Goal: Information Seeking & Learning: Learn about a topic

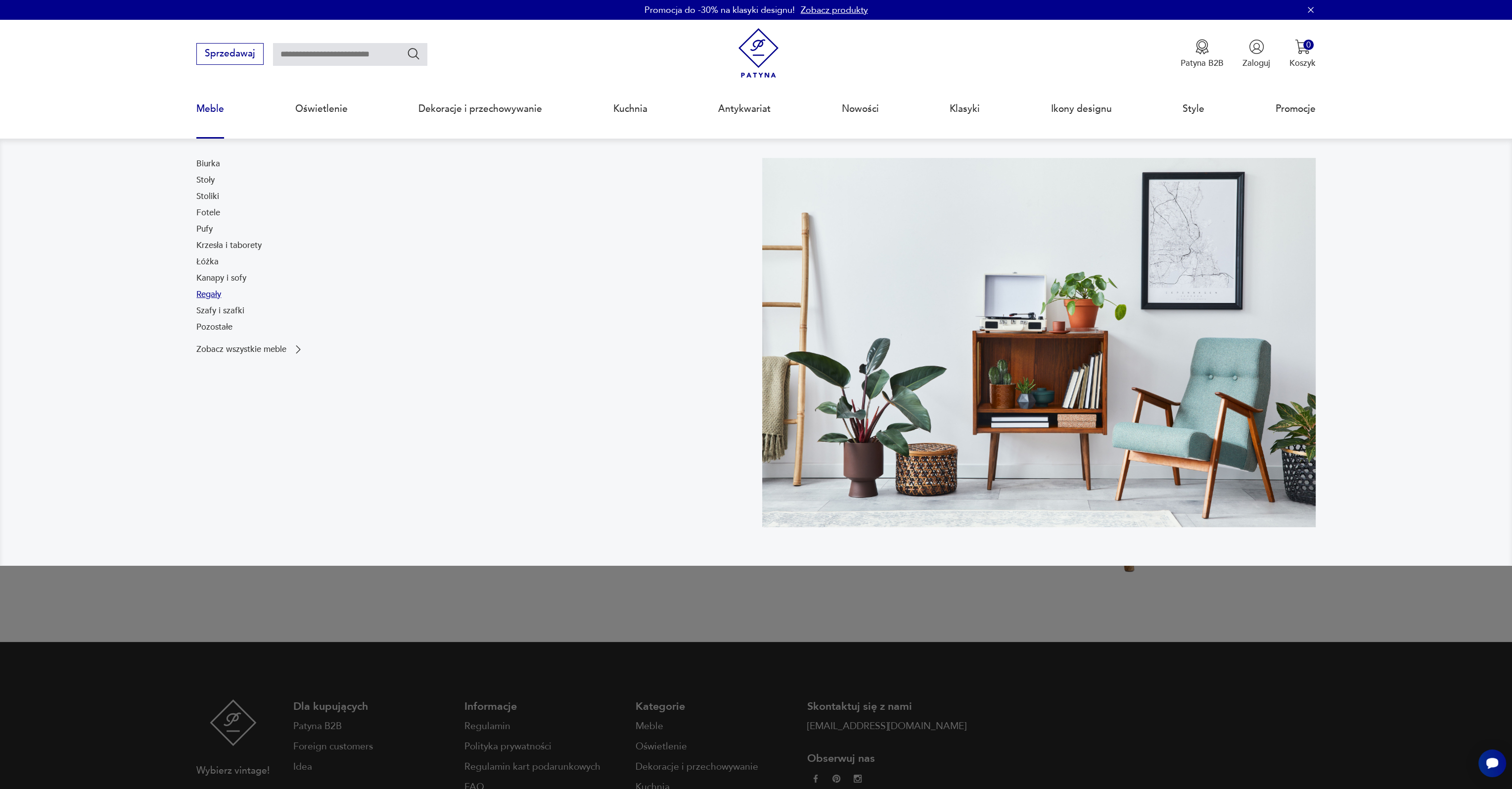
click at [218, 292] on link "Regały" at bounding box center [209, 294] width 25 height 12
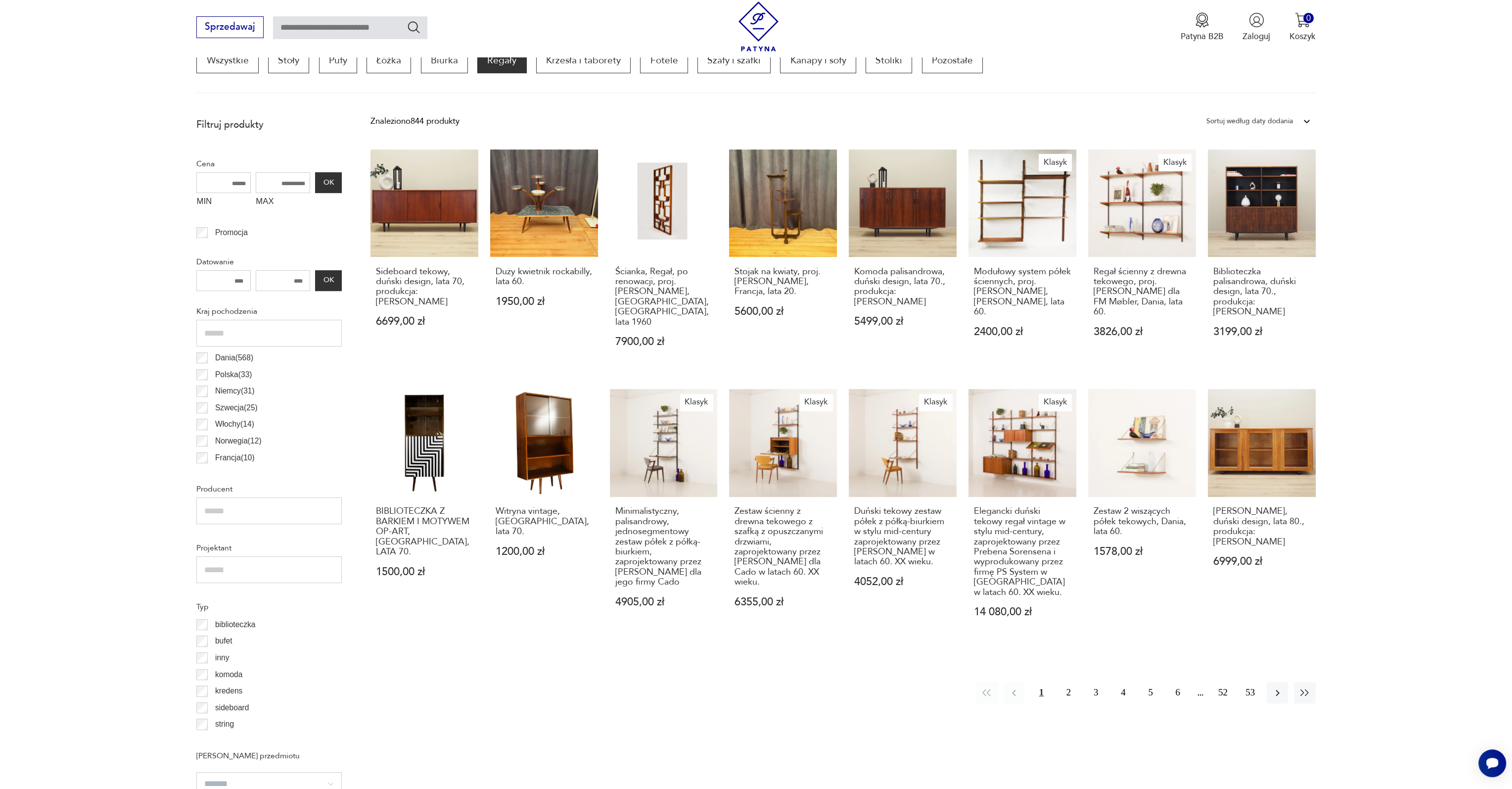
scroll to position [328, 0]
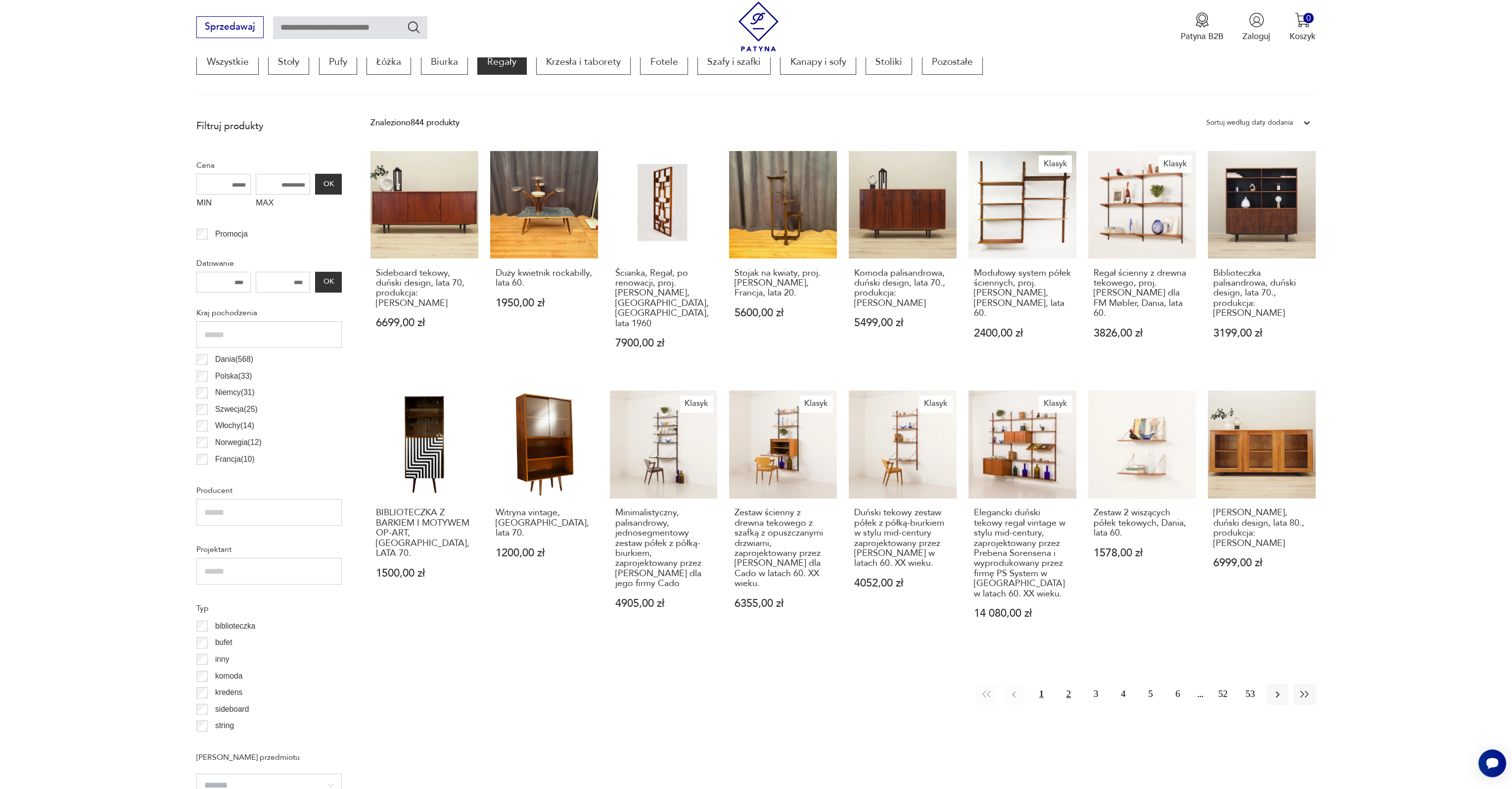
click at [1067, 683] on button "2" at bounding box center [1069, 694] width 21 height 21
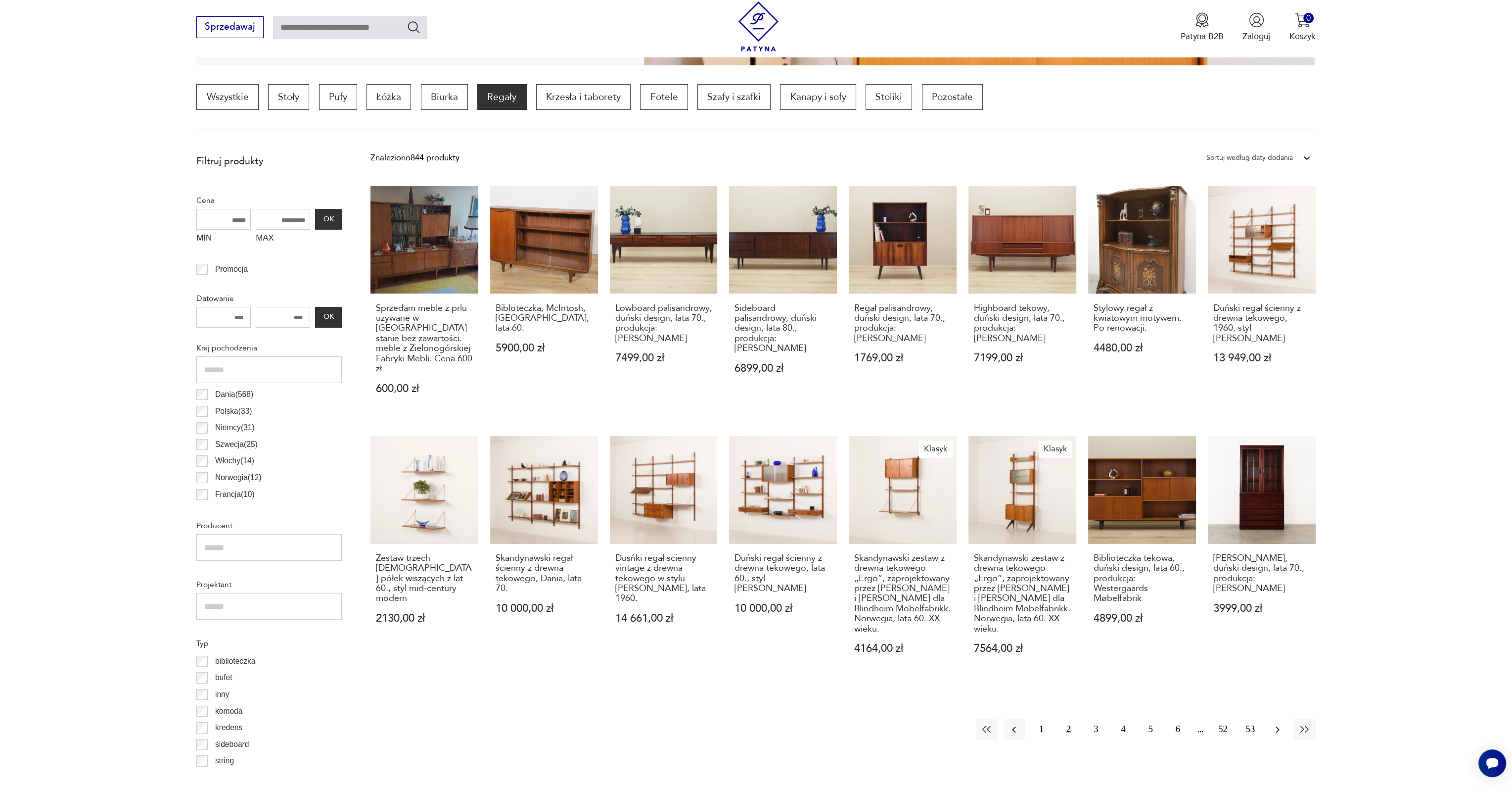
click at [1279, 729] on icon "button" at bounding box center [1277, 729] width 4 height 6
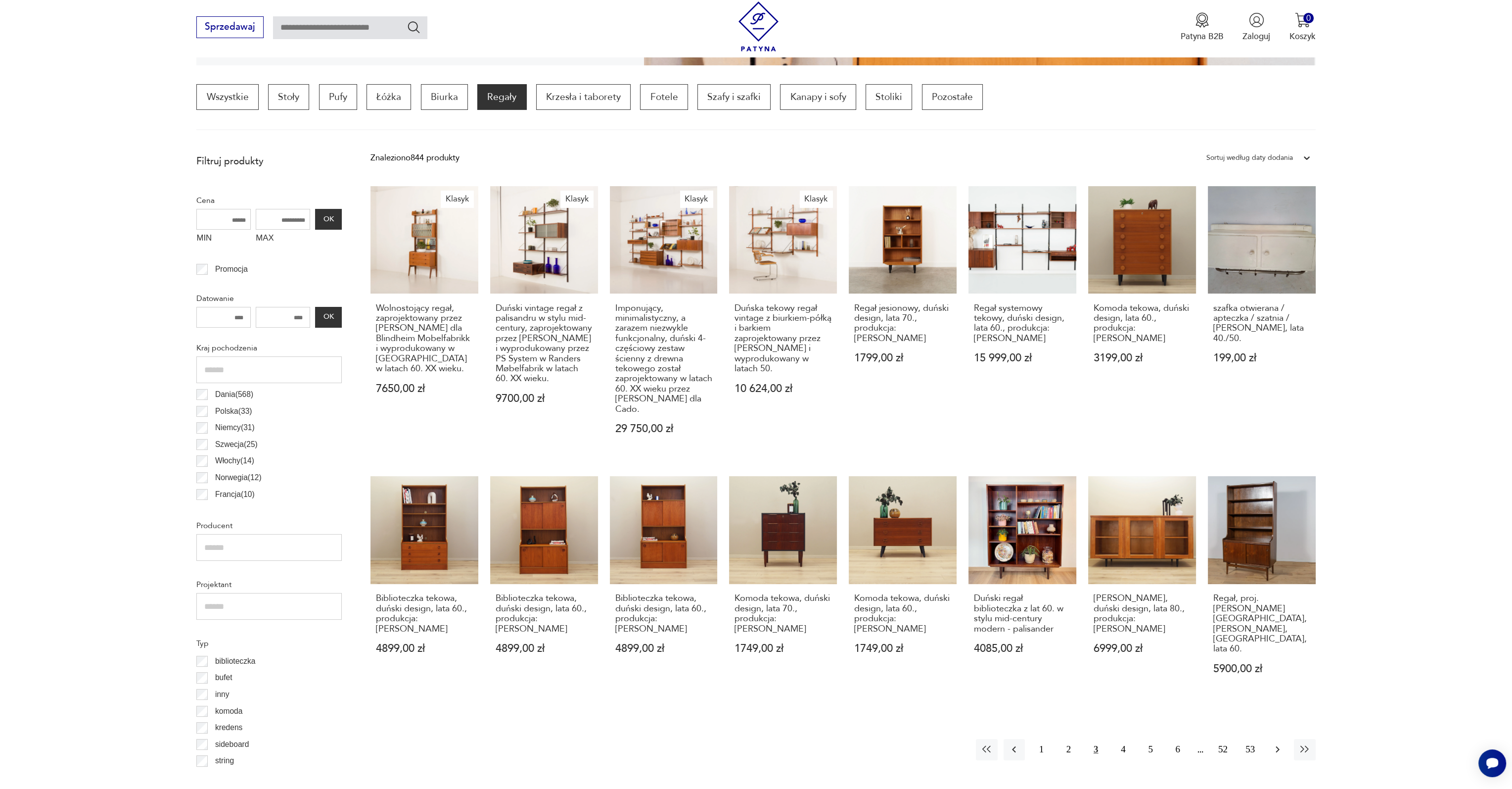
click at [1273, 743] on icon "button" at bounding box center [1277, 748] width 12 height 12
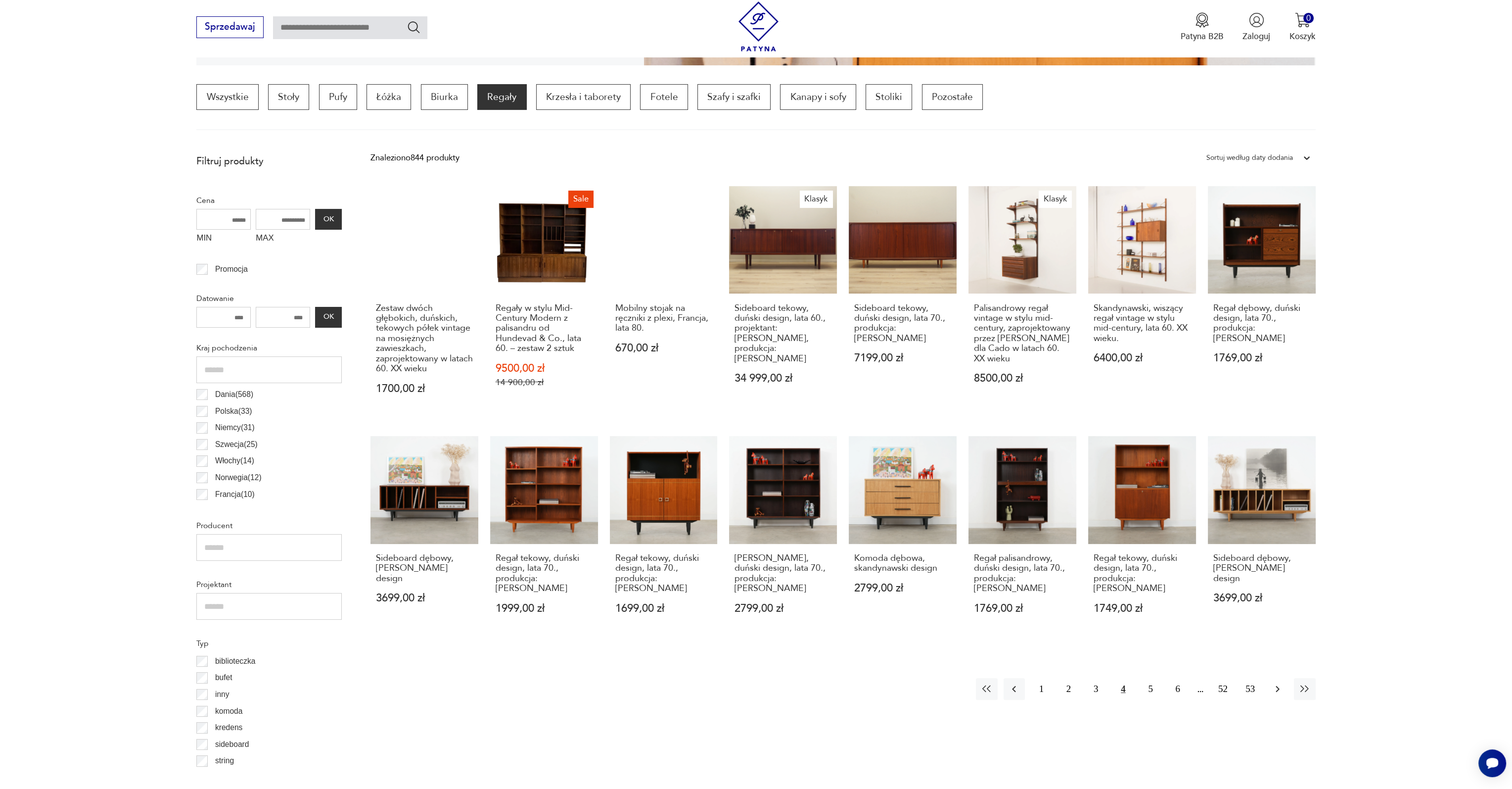
click at [1278, 683] on icon "button" at bounding box center [1277, 688] width 12 height 12
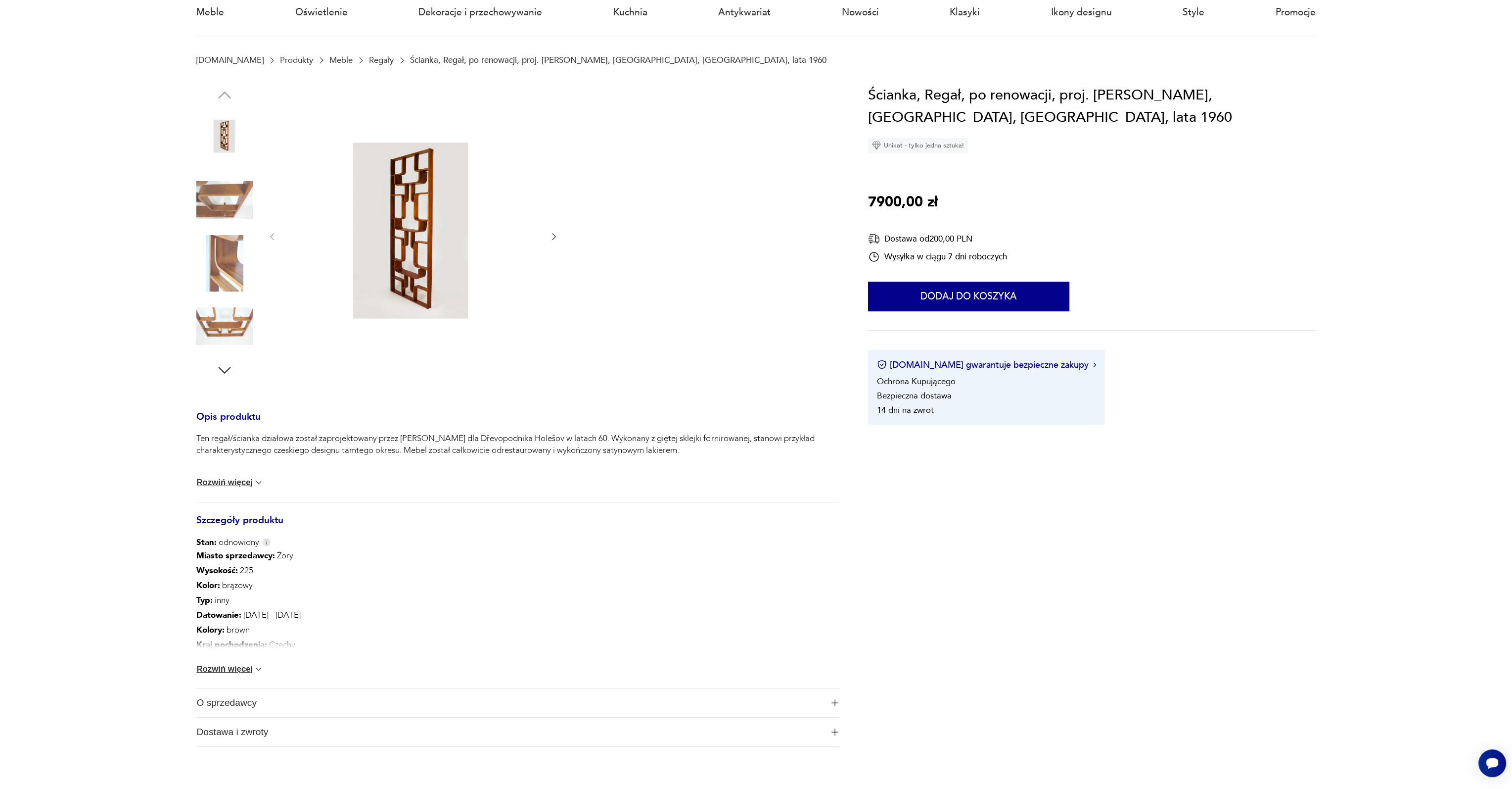
scroll to position [99, 0]
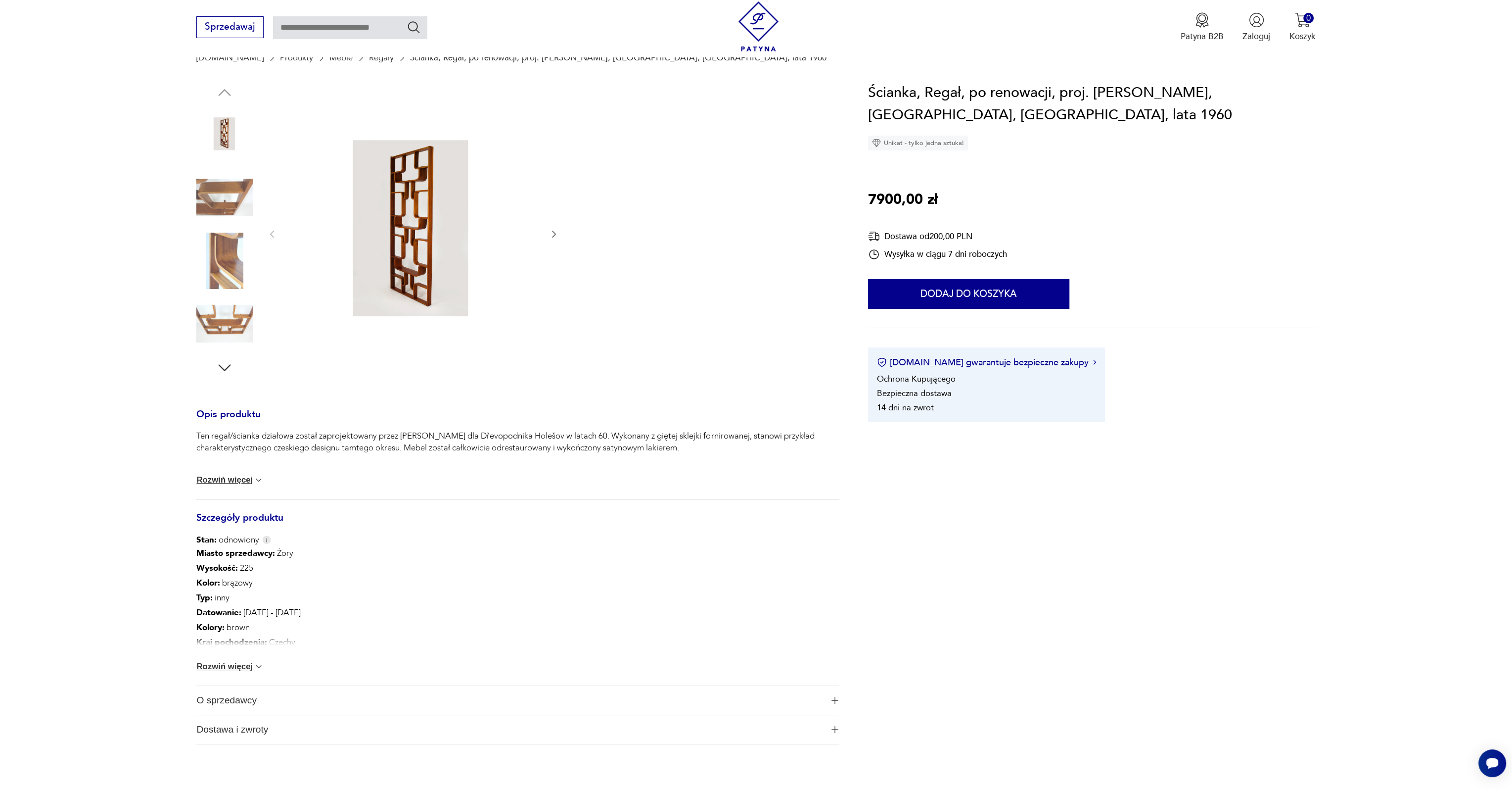
click at [244, 665] on button "Rozwiń więcej" at bounding box center [230, 666] width 68 height 10
click at [242, 478] on button "Rozwiń więcej" at bounding box center [230, 480] width 68 height 10
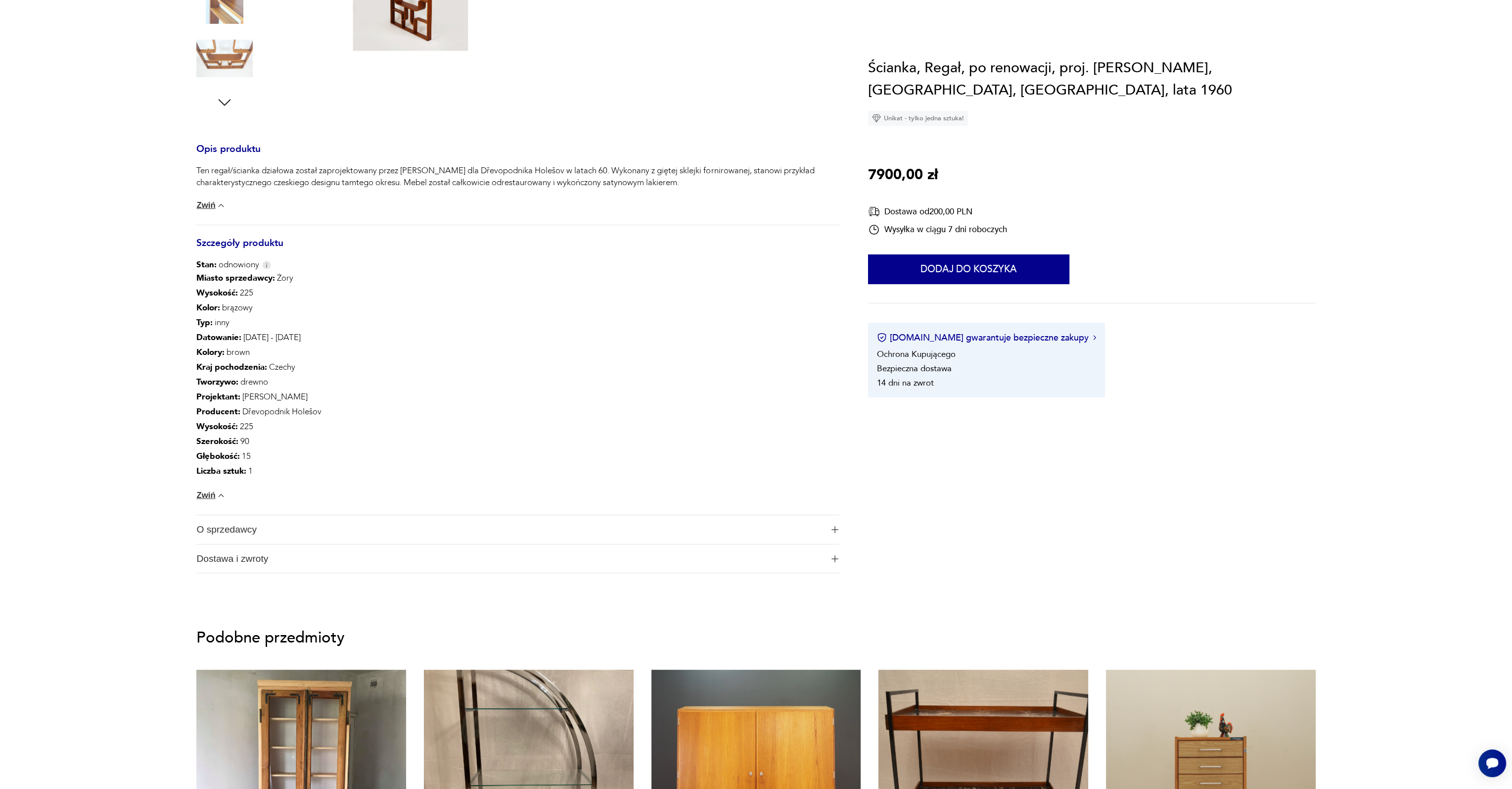
scroll to position [0, 0]
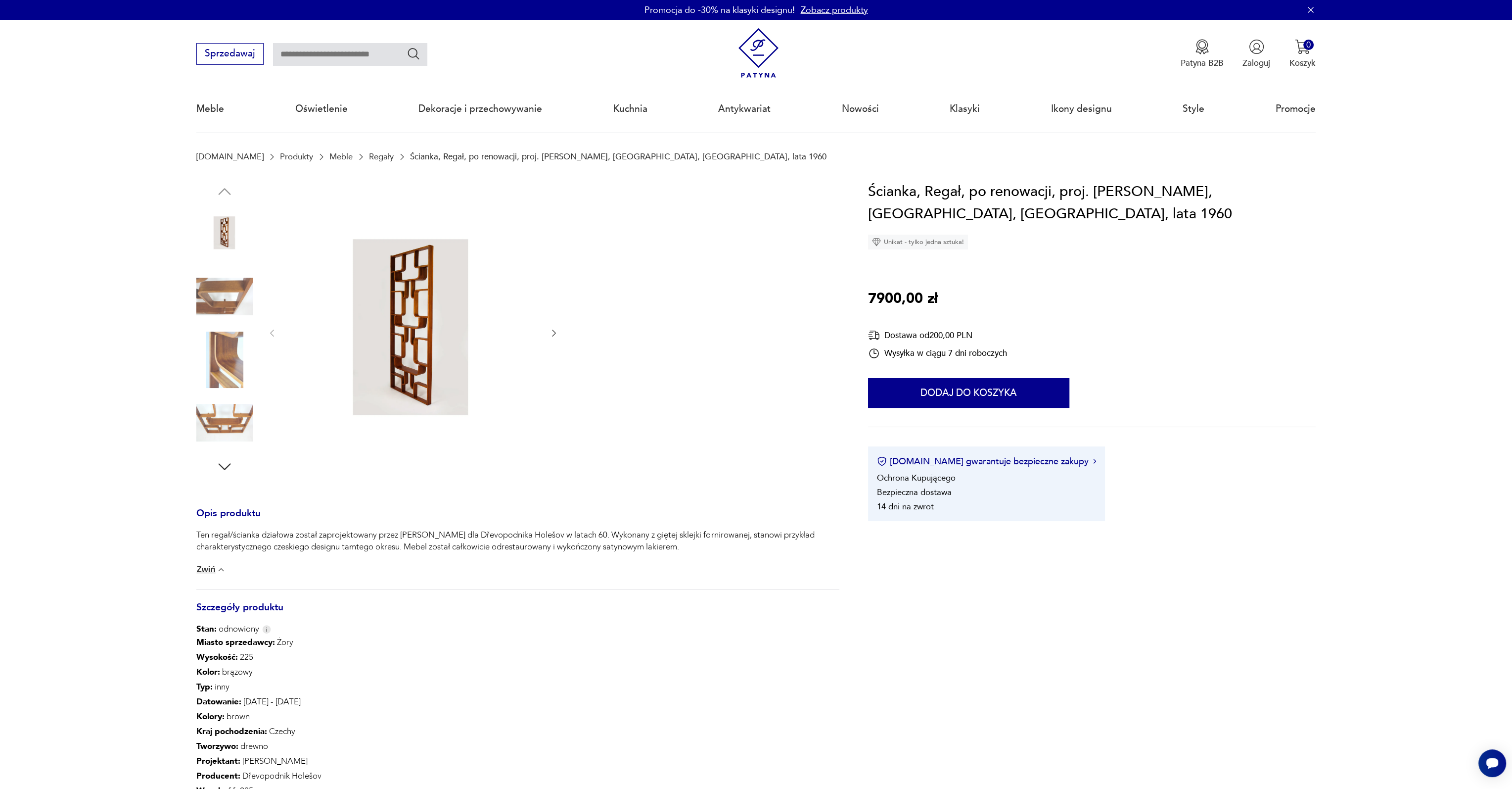
click at [236, 292] on img at bounding box center [225, 296] width 57 height 57
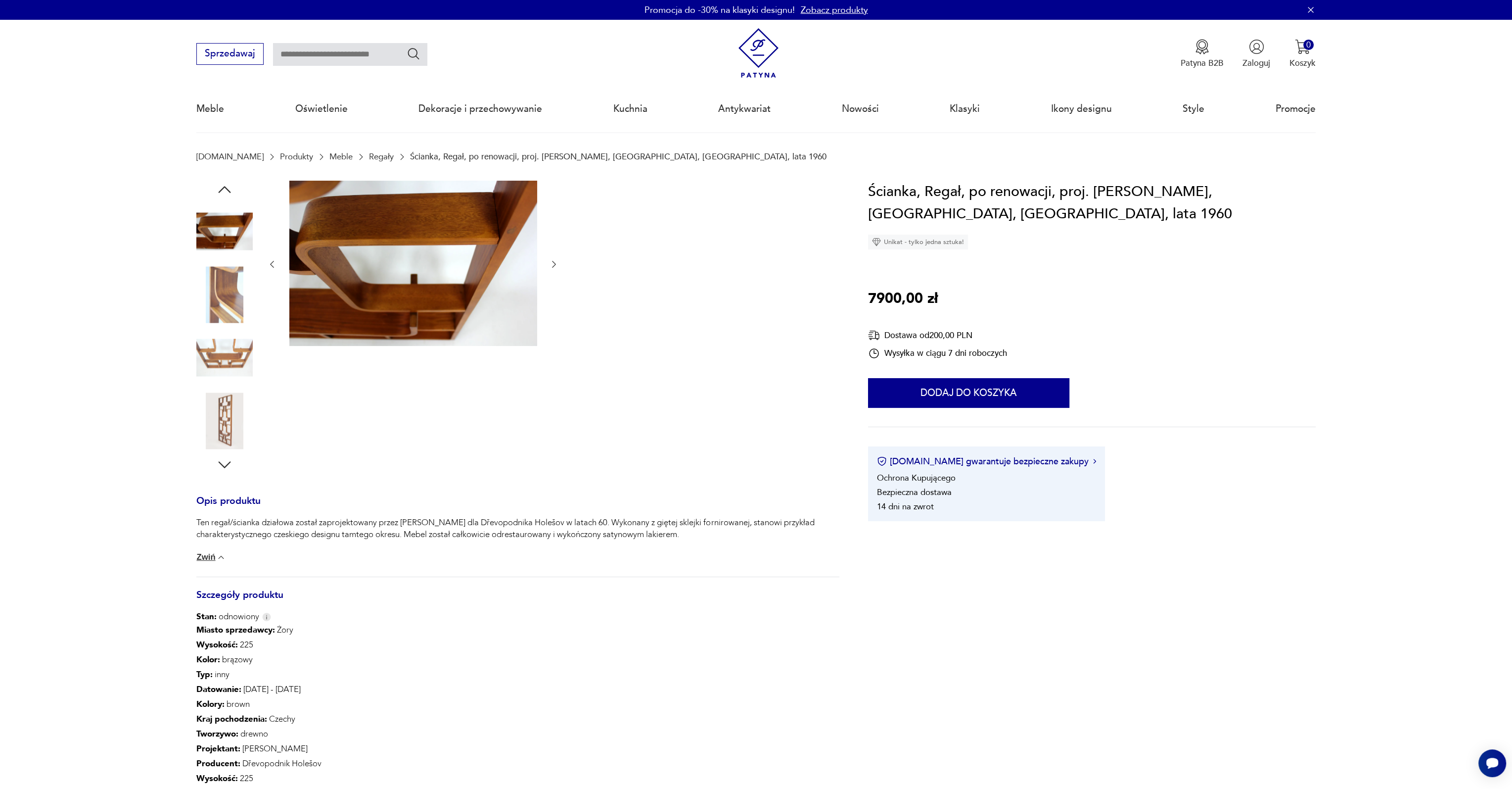
click at [236, 292] on img at bounding box center [225, 295] width 57 height 57
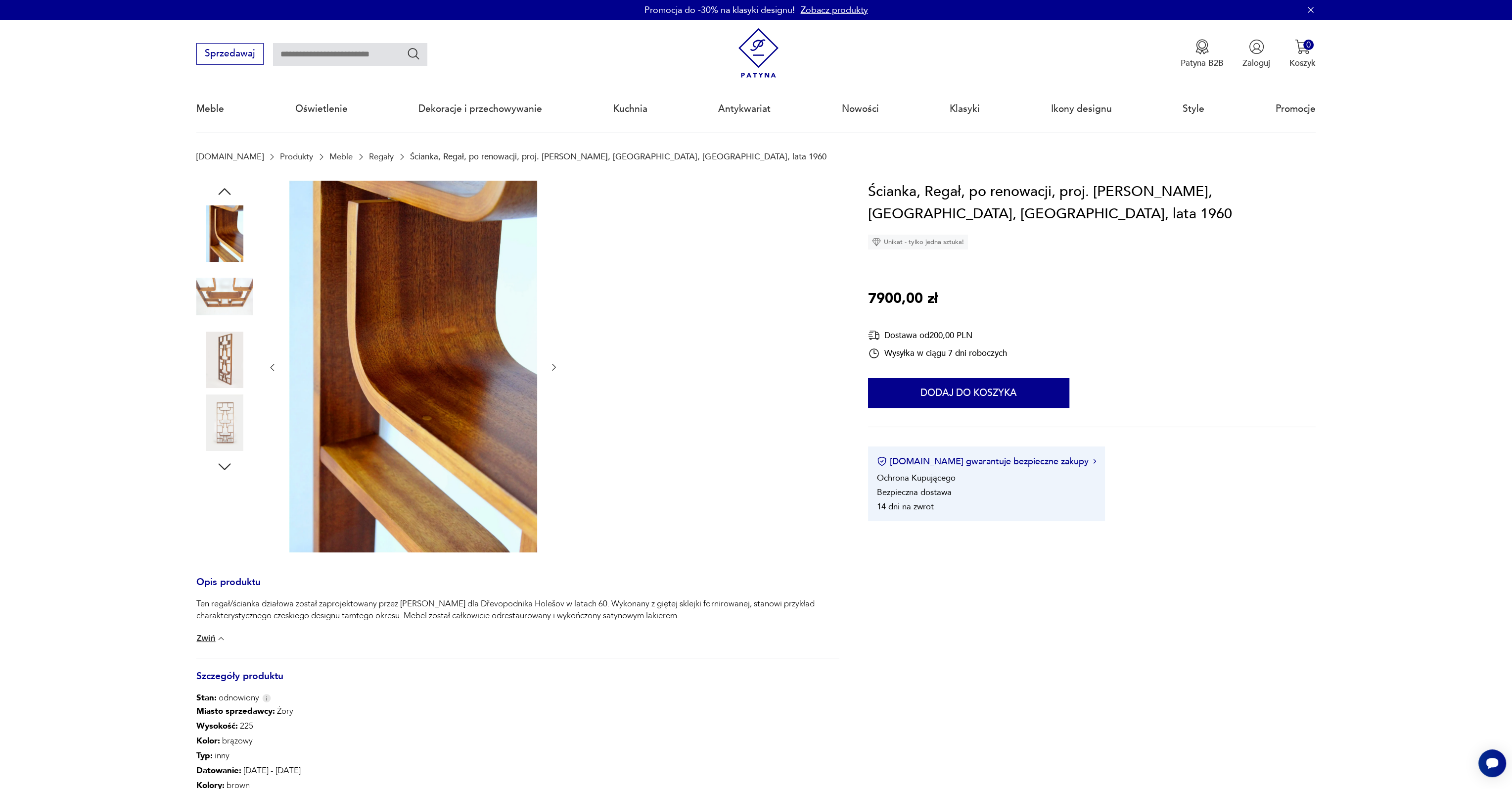
click at [236, 292] on img at bounding box center [225, 296] width 57 height 57
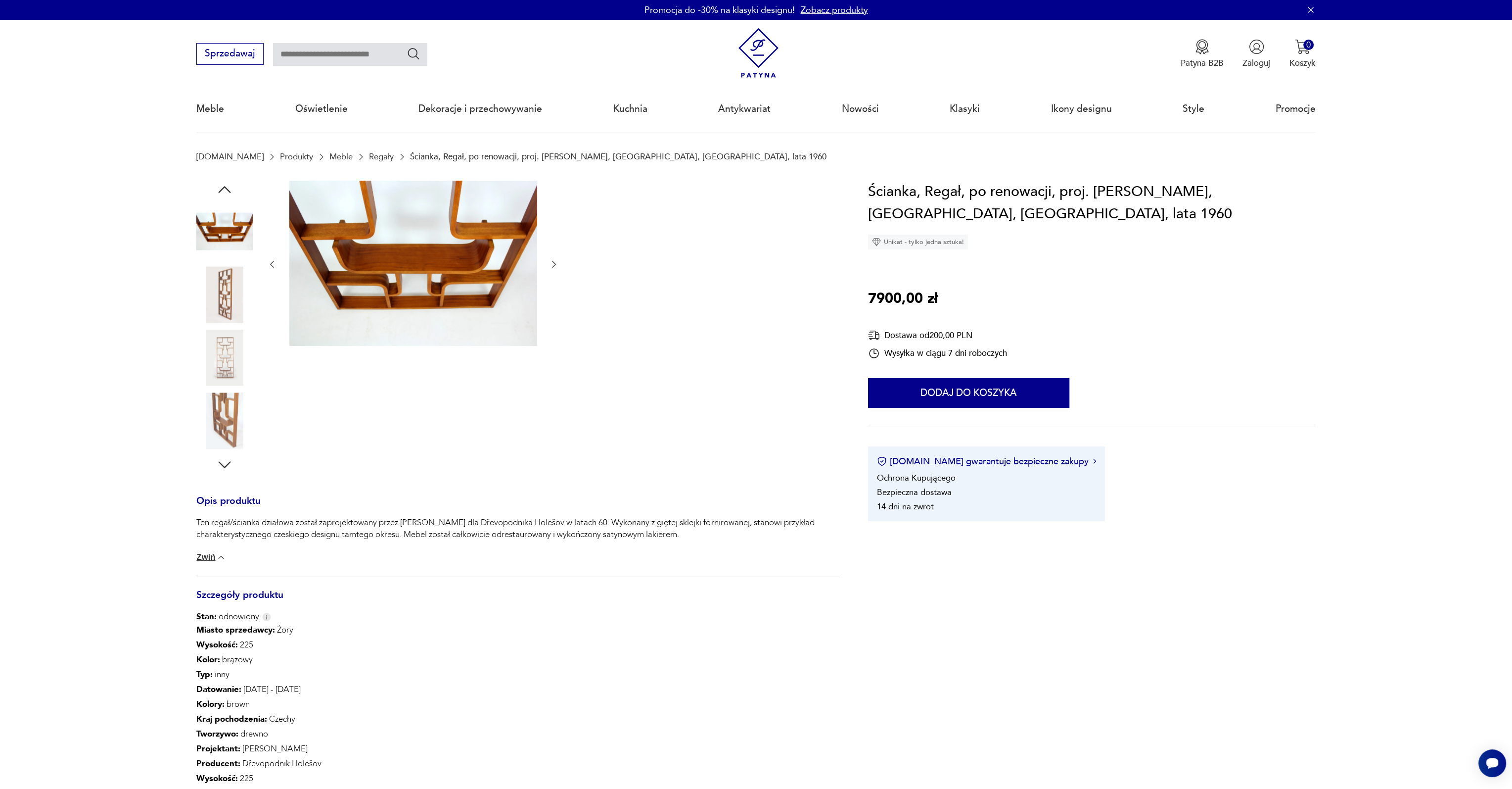
click at [236, 292] on img at bounding box center [225, 295] width 57 height 57
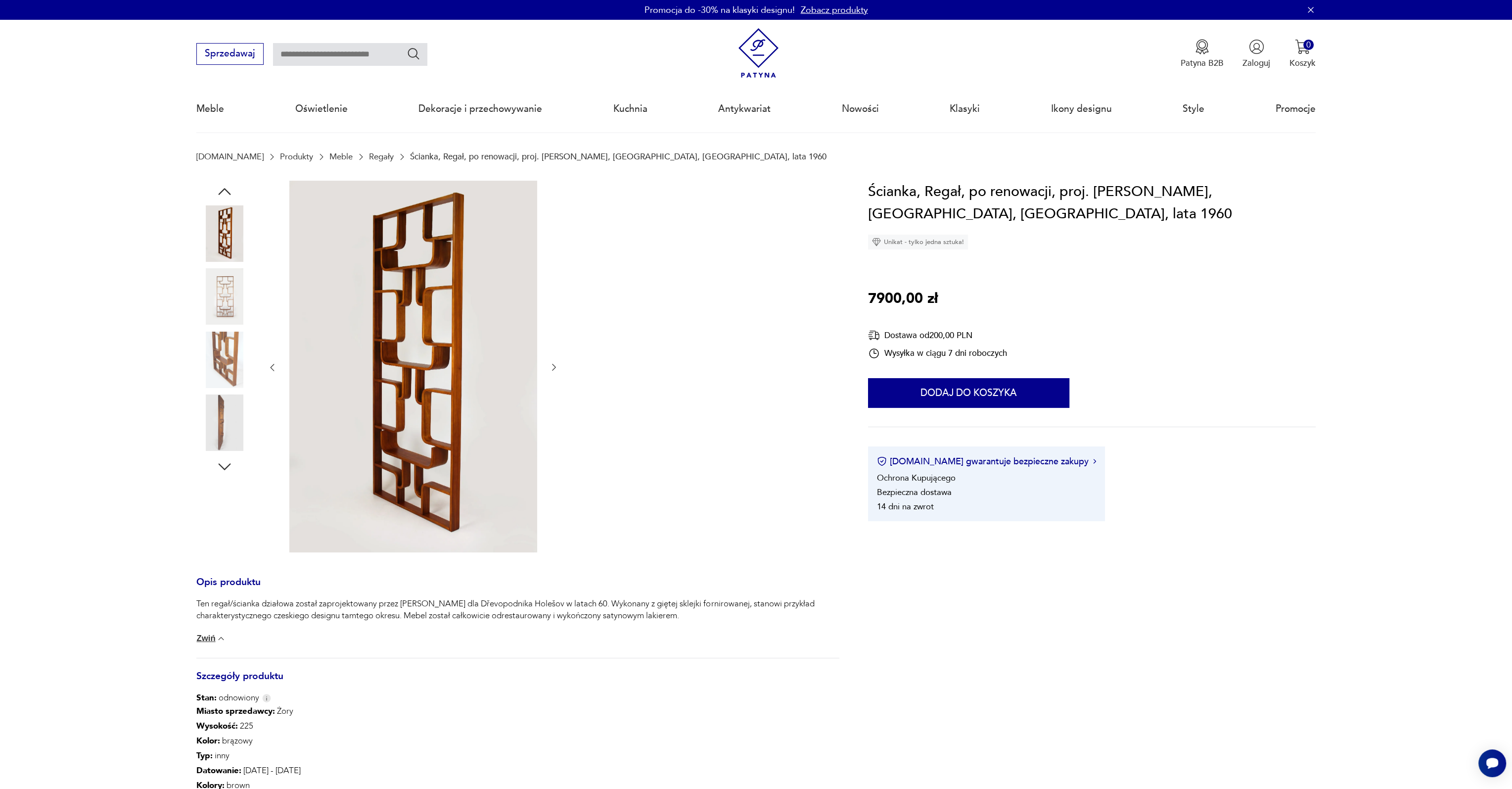
click at [235, 292] on img at bounding box center [225, 296] width 57 height 57
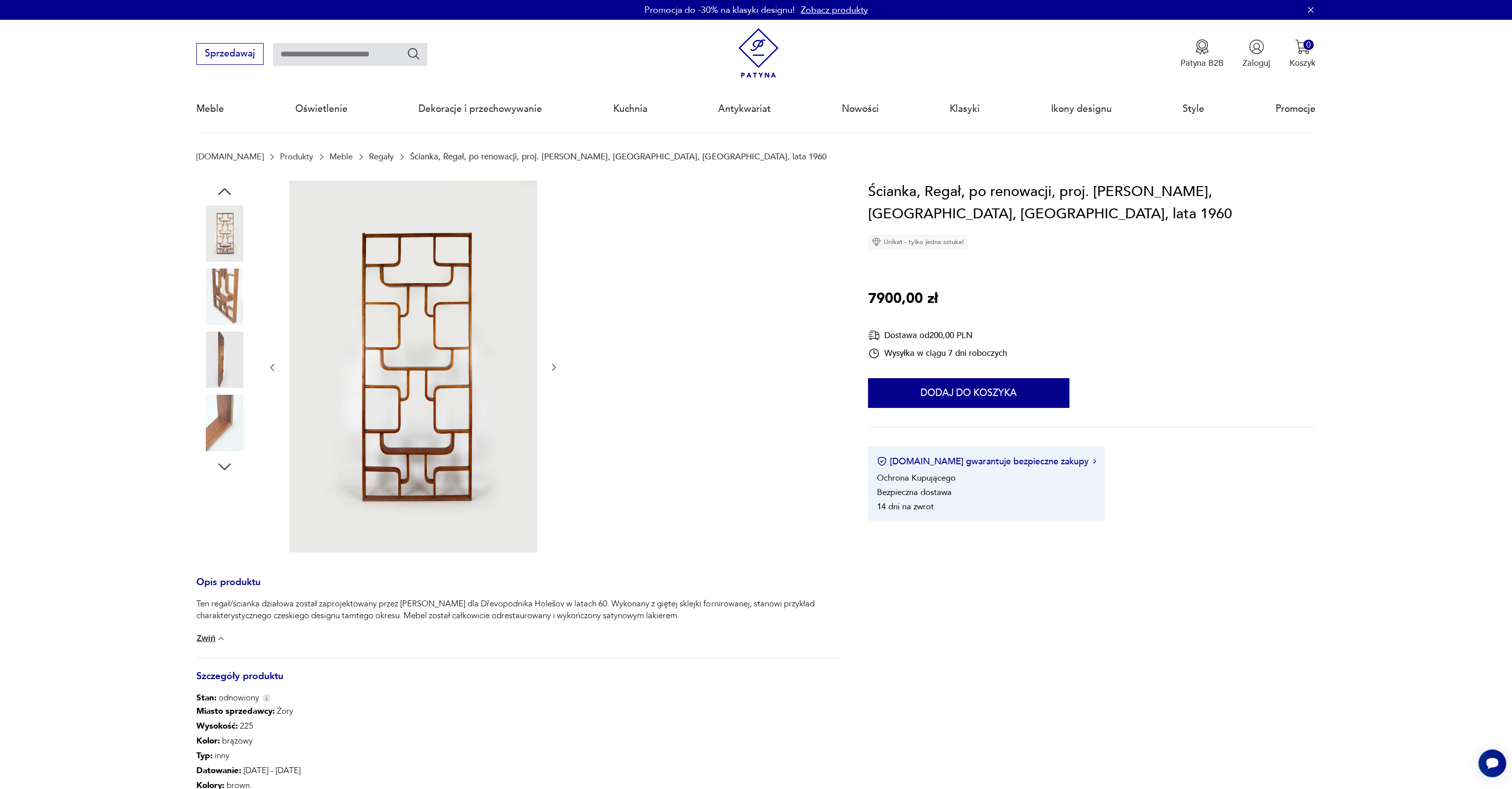
click at [235, 291] on img at bounding box center [225, 296] width 57 height 57
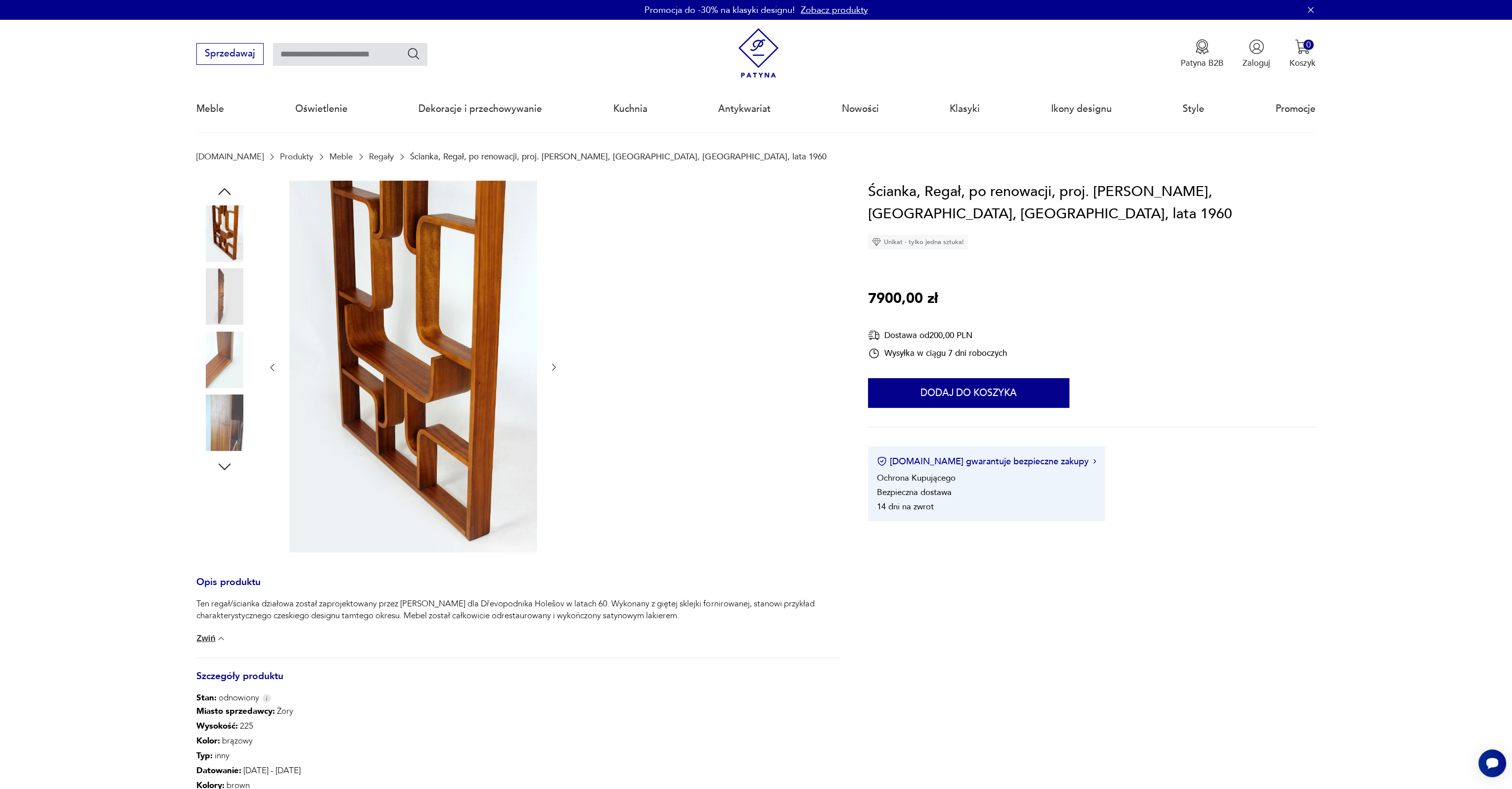
click at [223, 335] on img at bounding box center [225, 360] width 57 height 57
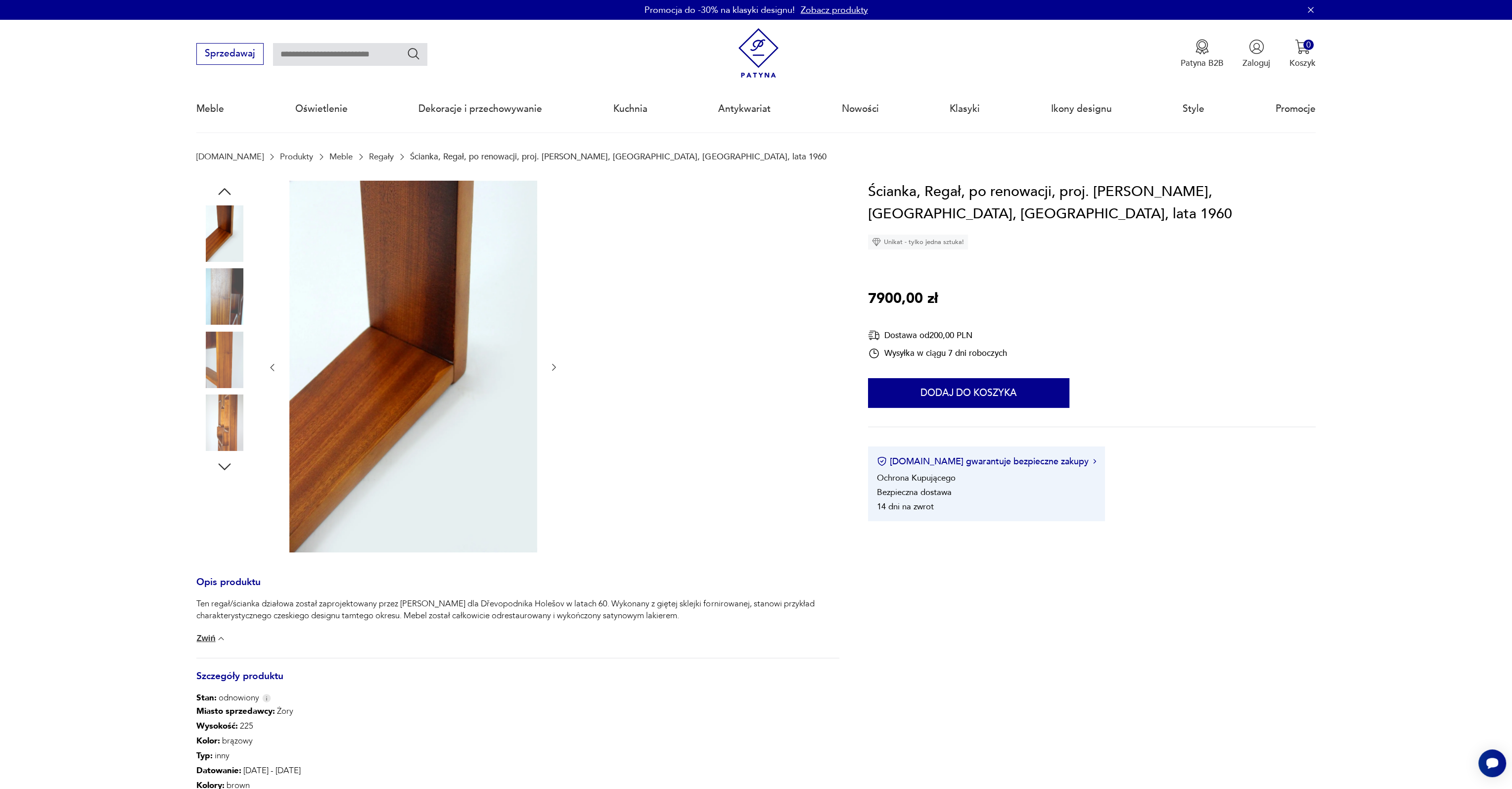
click at [219, 345] on img at bounding box center [225, 360] width 57 height 57
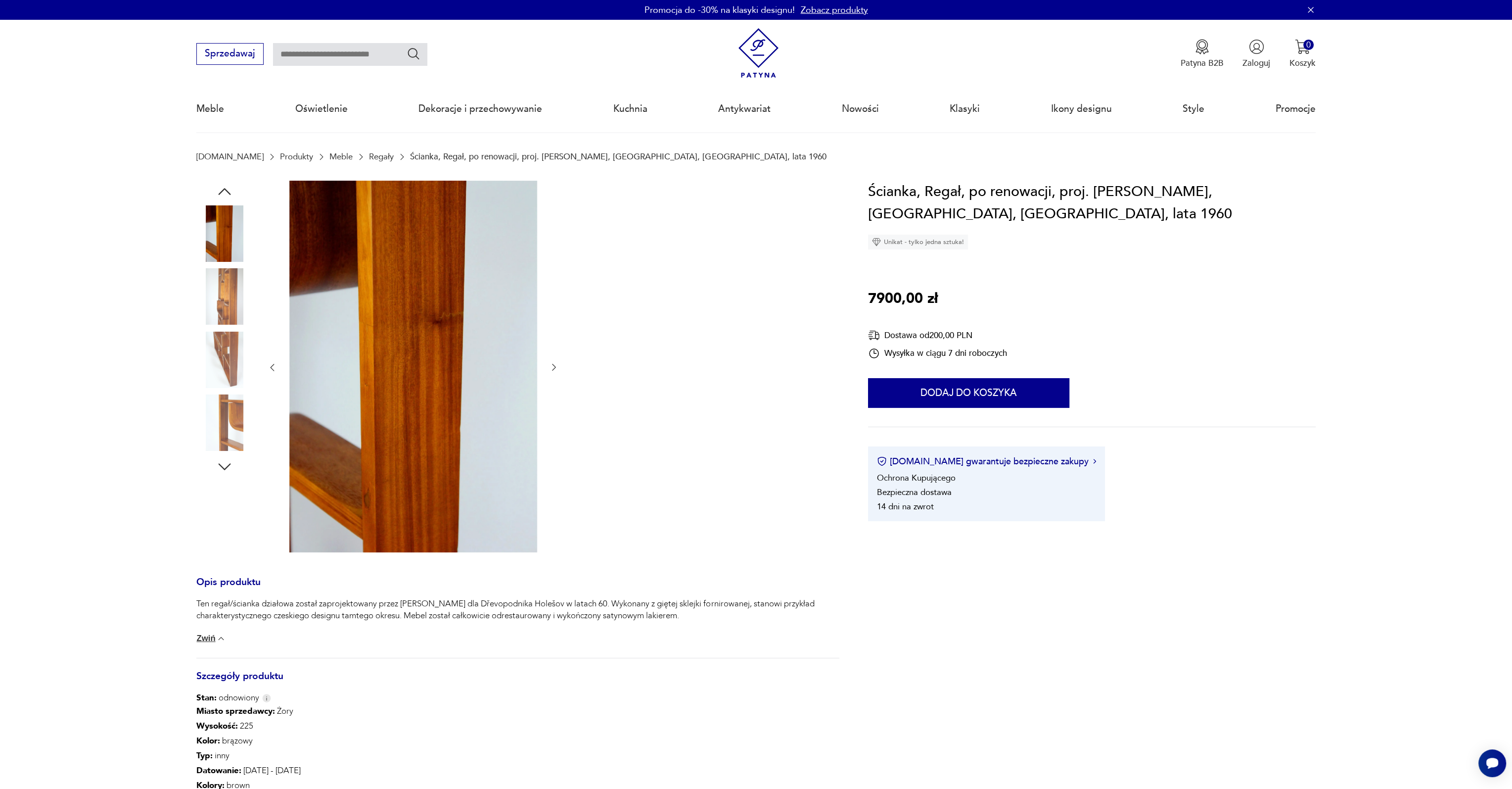
click at [219, 299] on img at bounding box center [225, 296] width 57 height 57
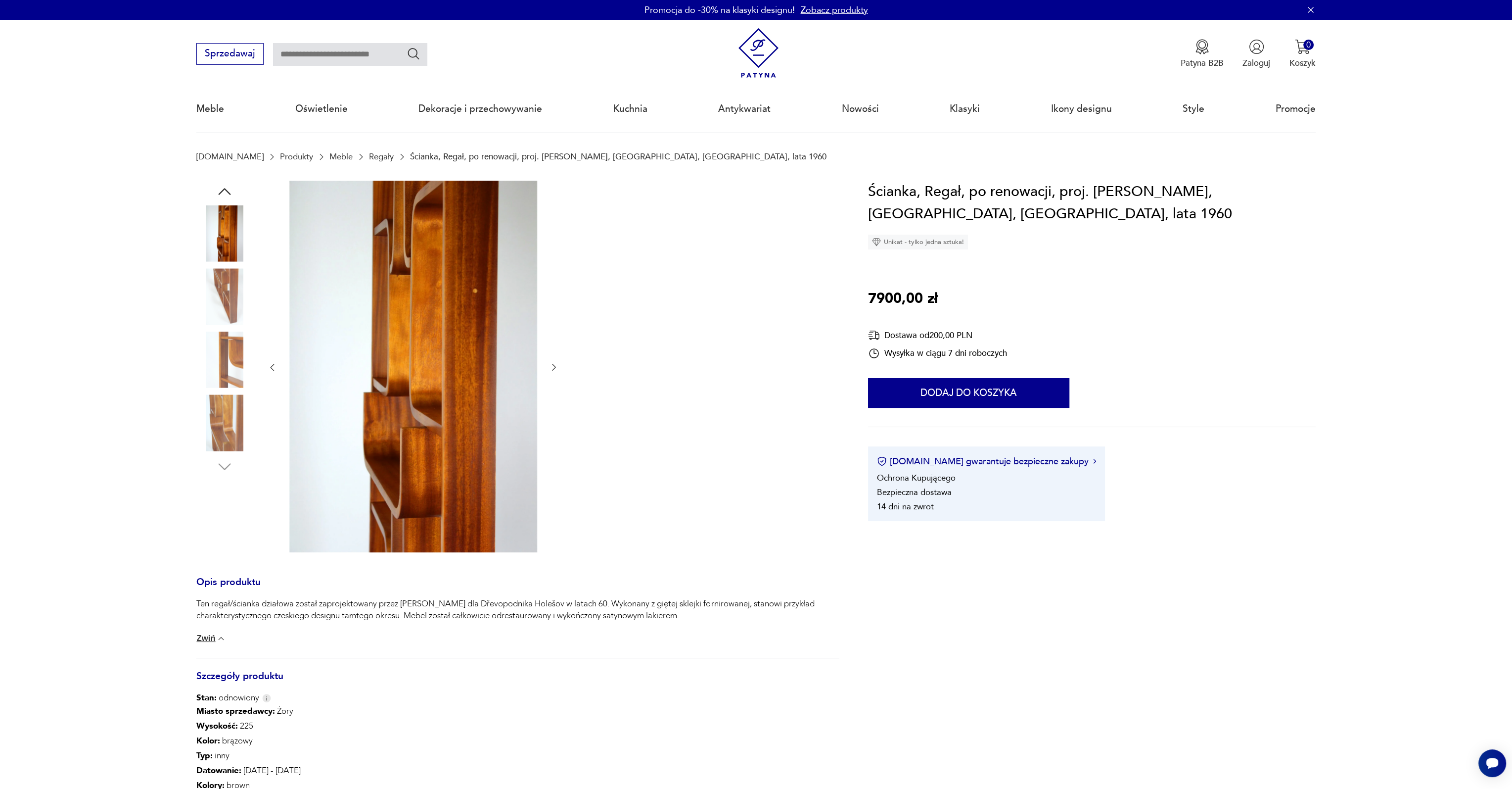
click at [219, 299] on img at bounding box center [225, 296] width 57 height 57
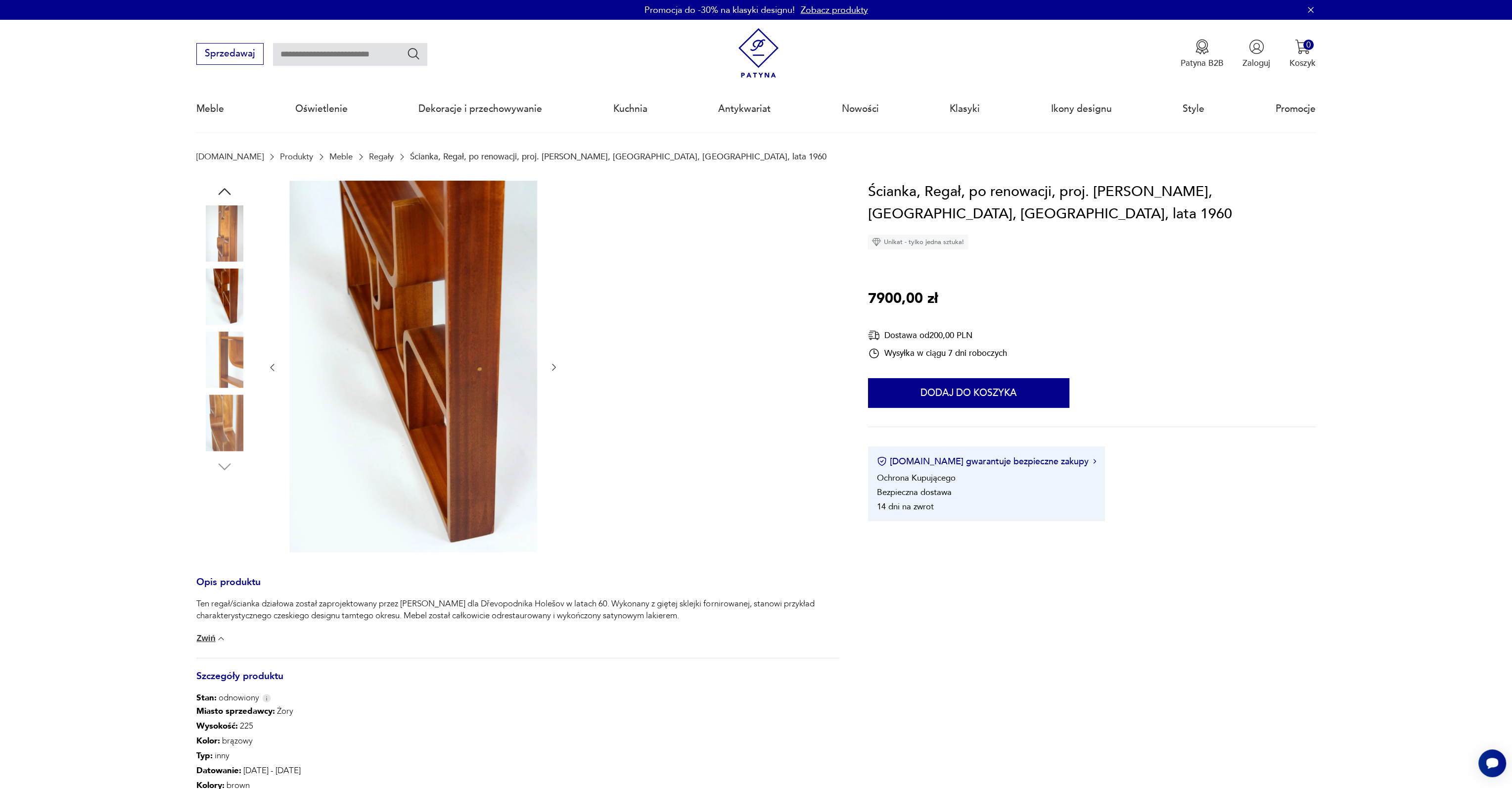
click at [219, 299] on img at bounding box center [225, 296] width 57 height 57
click at [222, 346] on img at bounding box center [225, 360] width 57 height 57
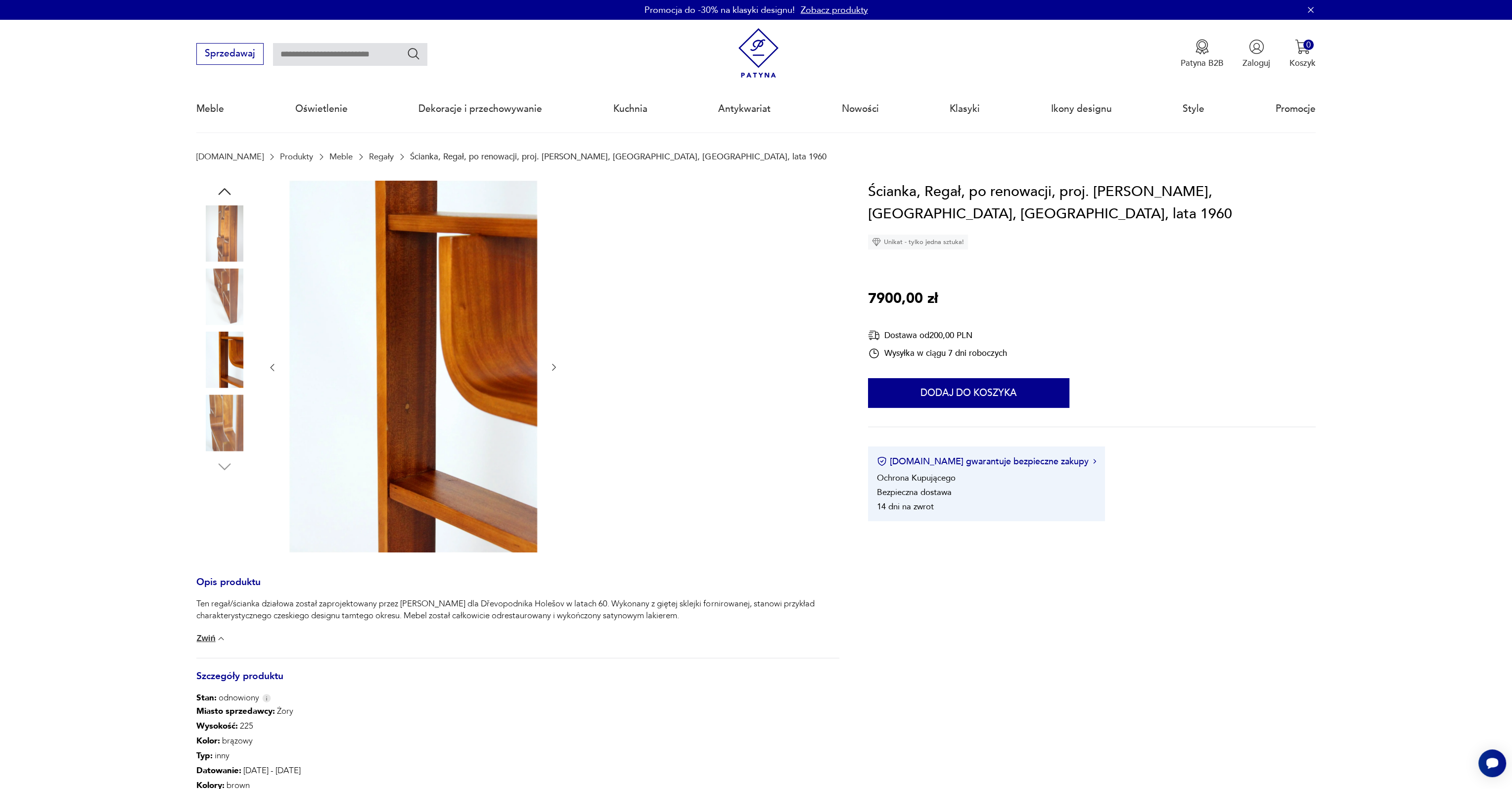
click at [228, 414] on img at bounding box center [225, 423] width 57 height 57
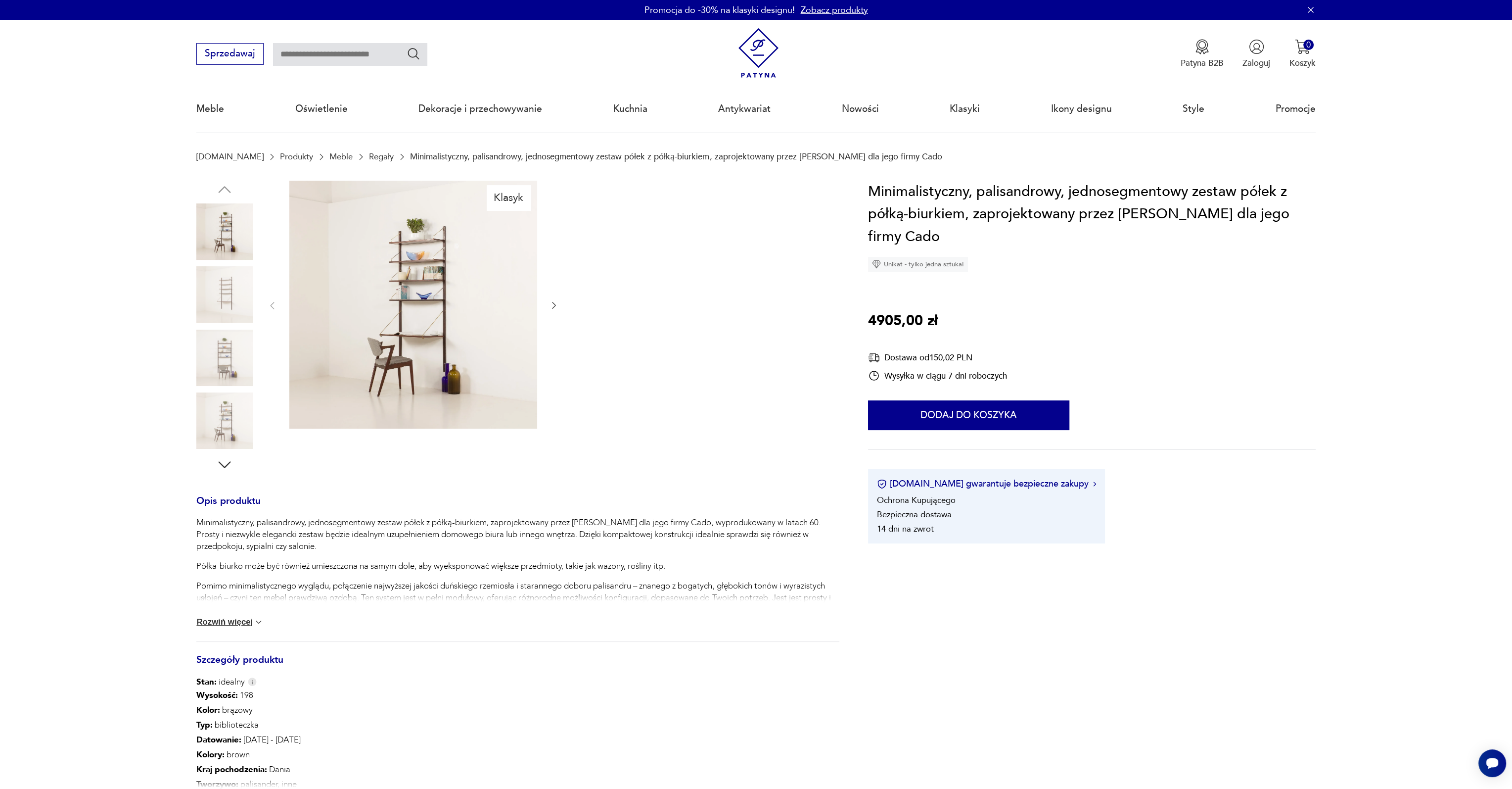
click at [407, 295] on img at bounding box center [413, 304] width 248 height 248
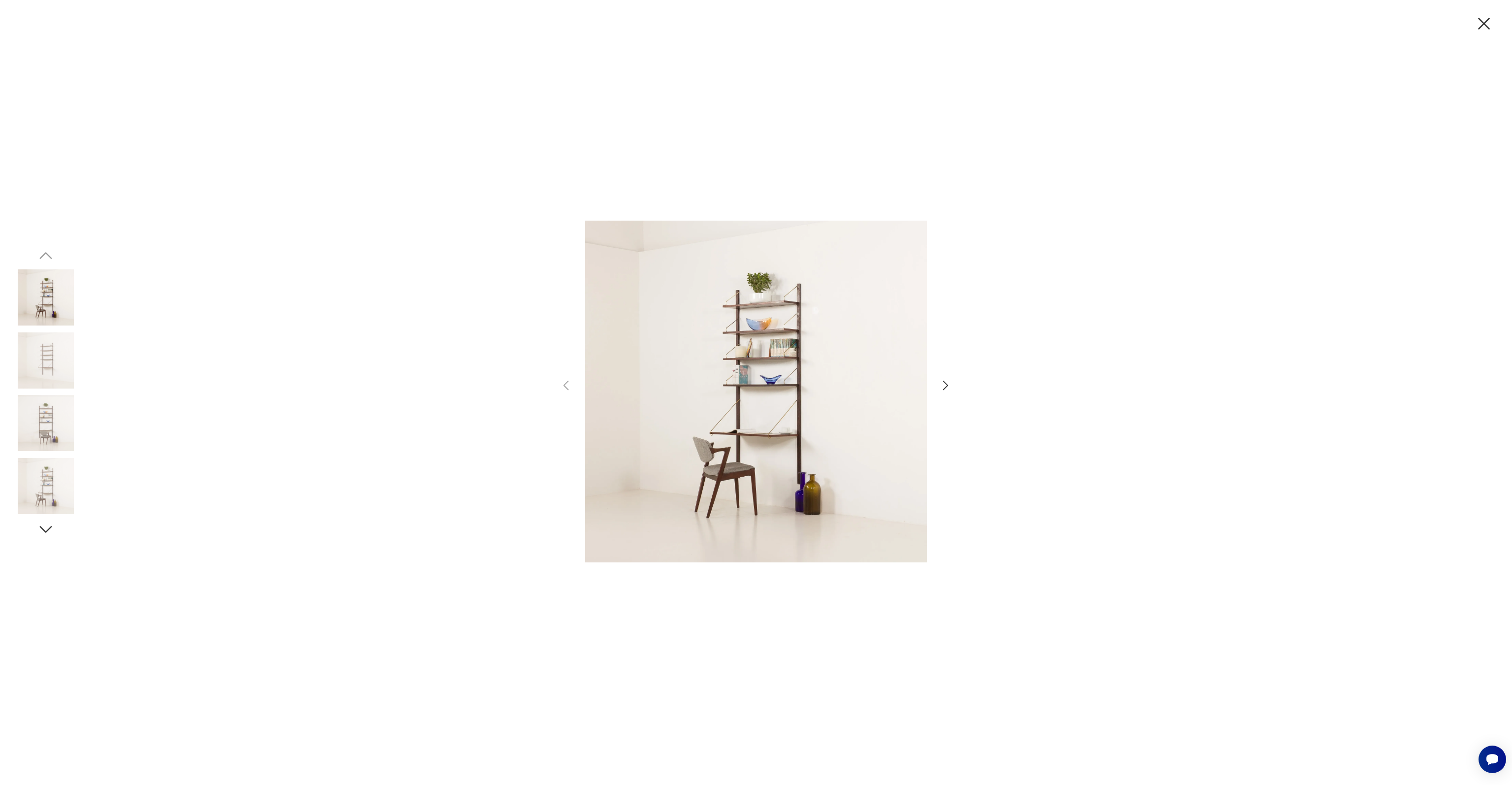
click at [59, 365] on img at bounding box center [46, 360] width 56 height 57
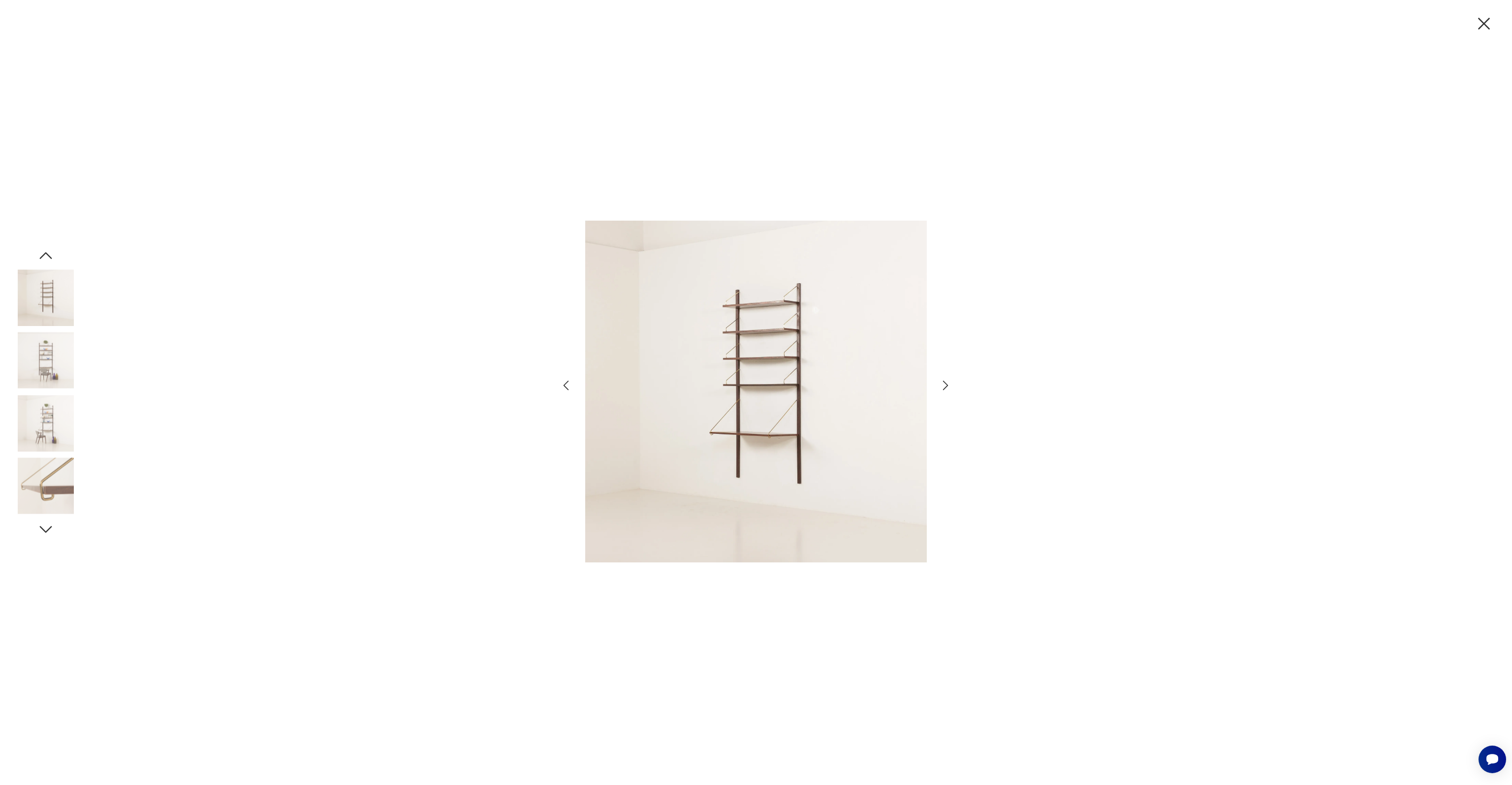
click at [30, 418] on img at bounding box center [46, 423] width 56 height 57
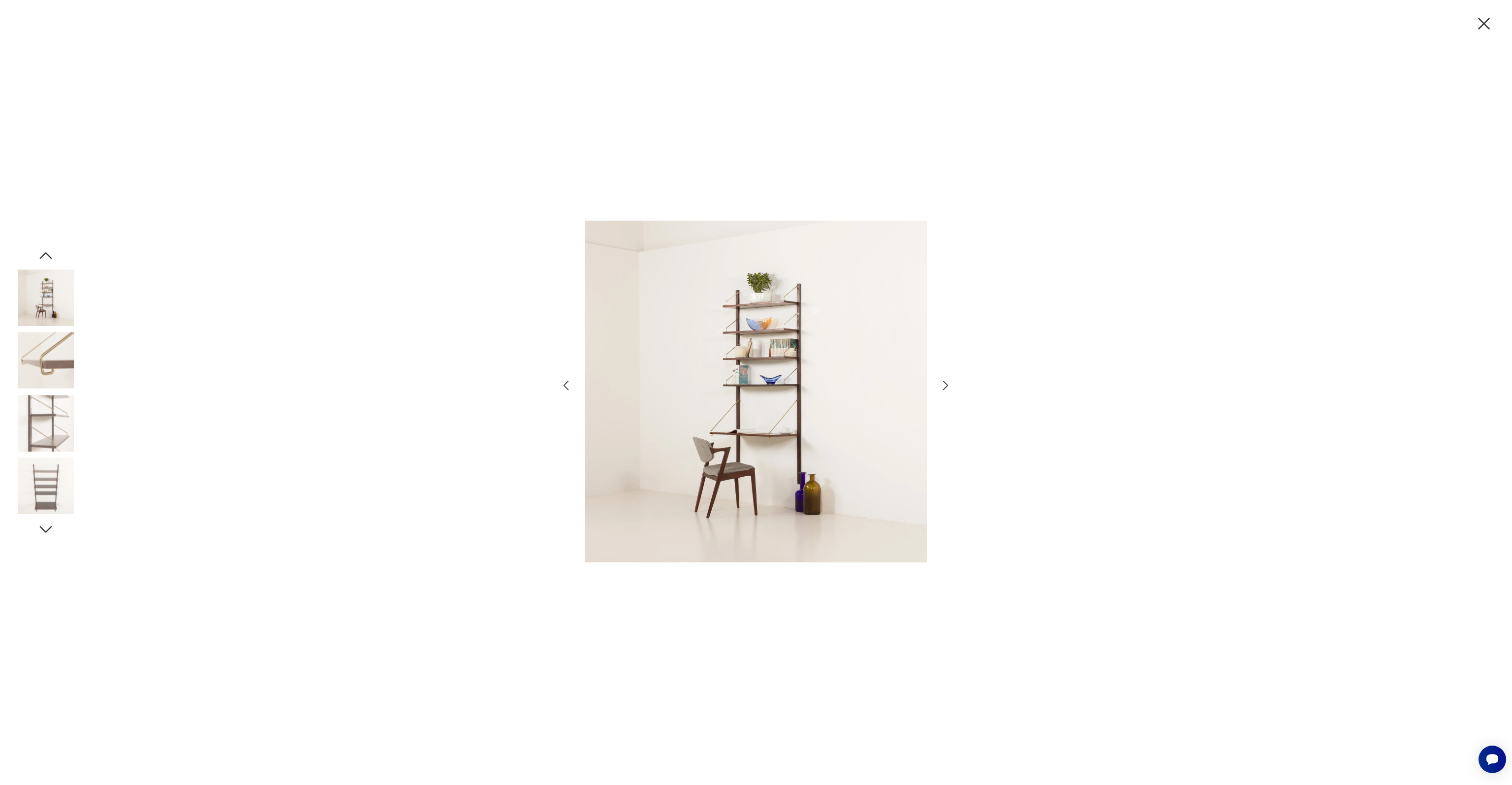
click at [31, 425] on img at bounding box center [46, 423] width 56 height 57
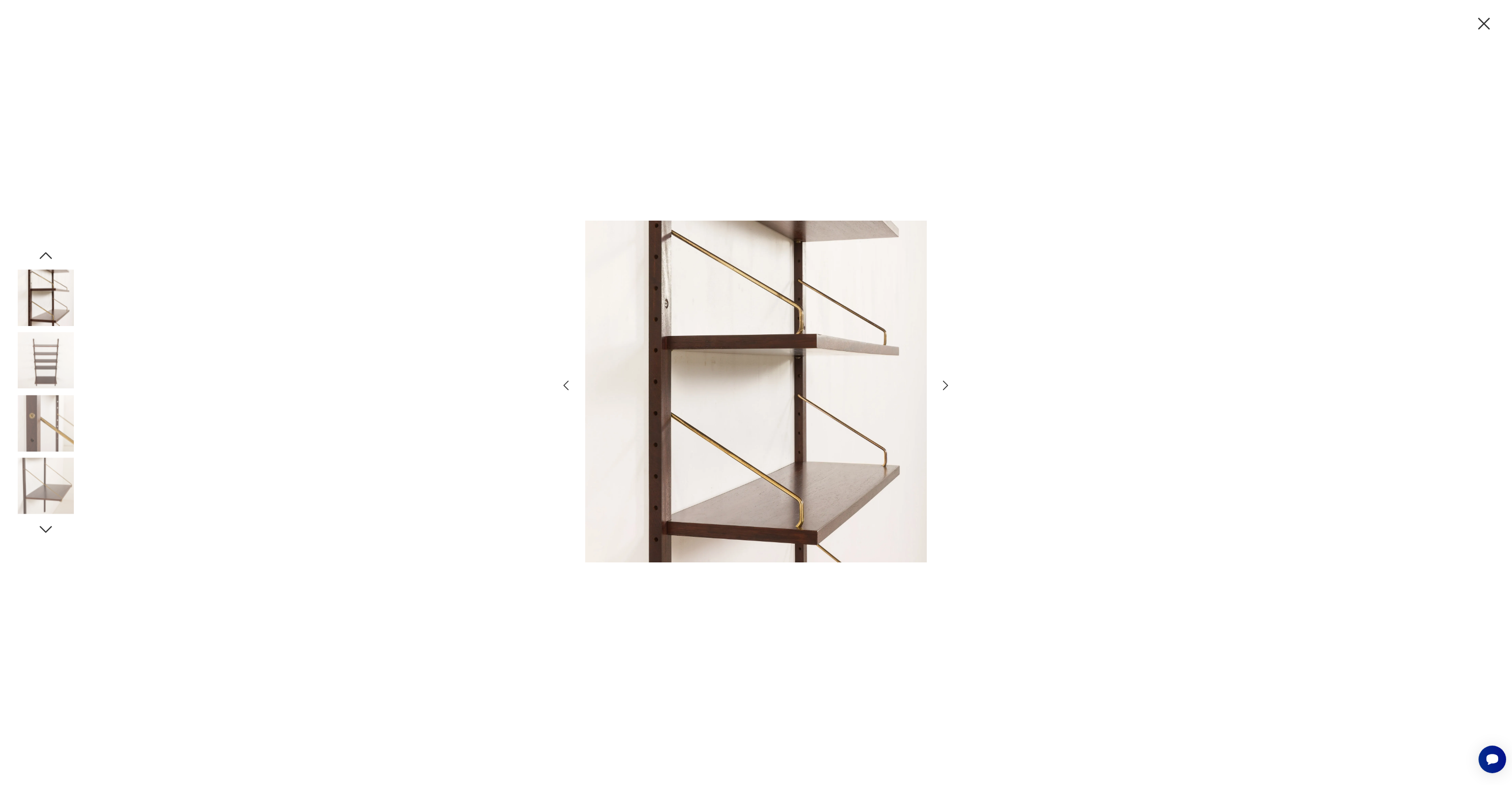
click at [71, 424] on img at bounding box center [46, 423] width 56 height 57
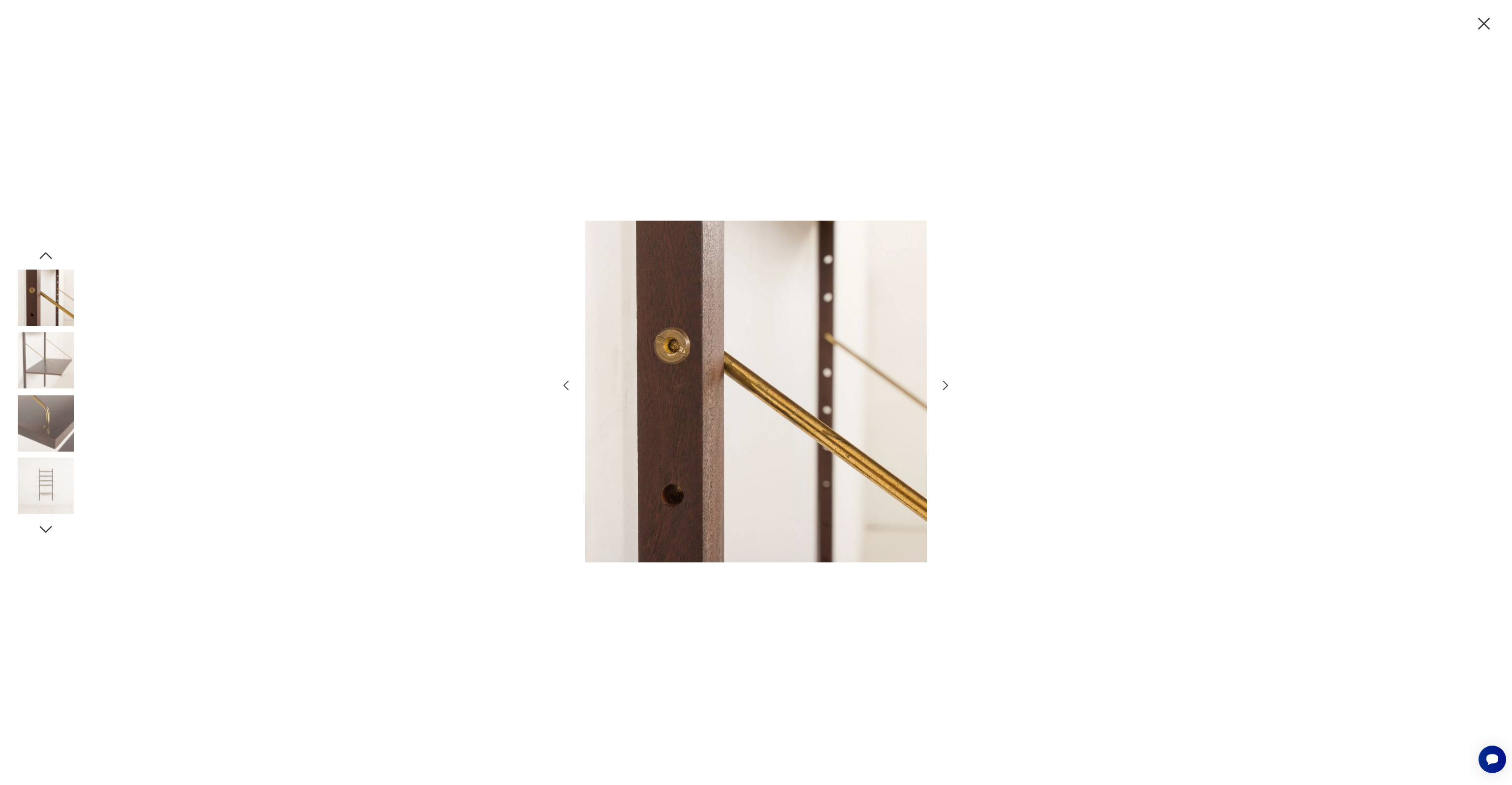
click at [71, 424] on img at bounding box center [46, 423] width 56 height 57
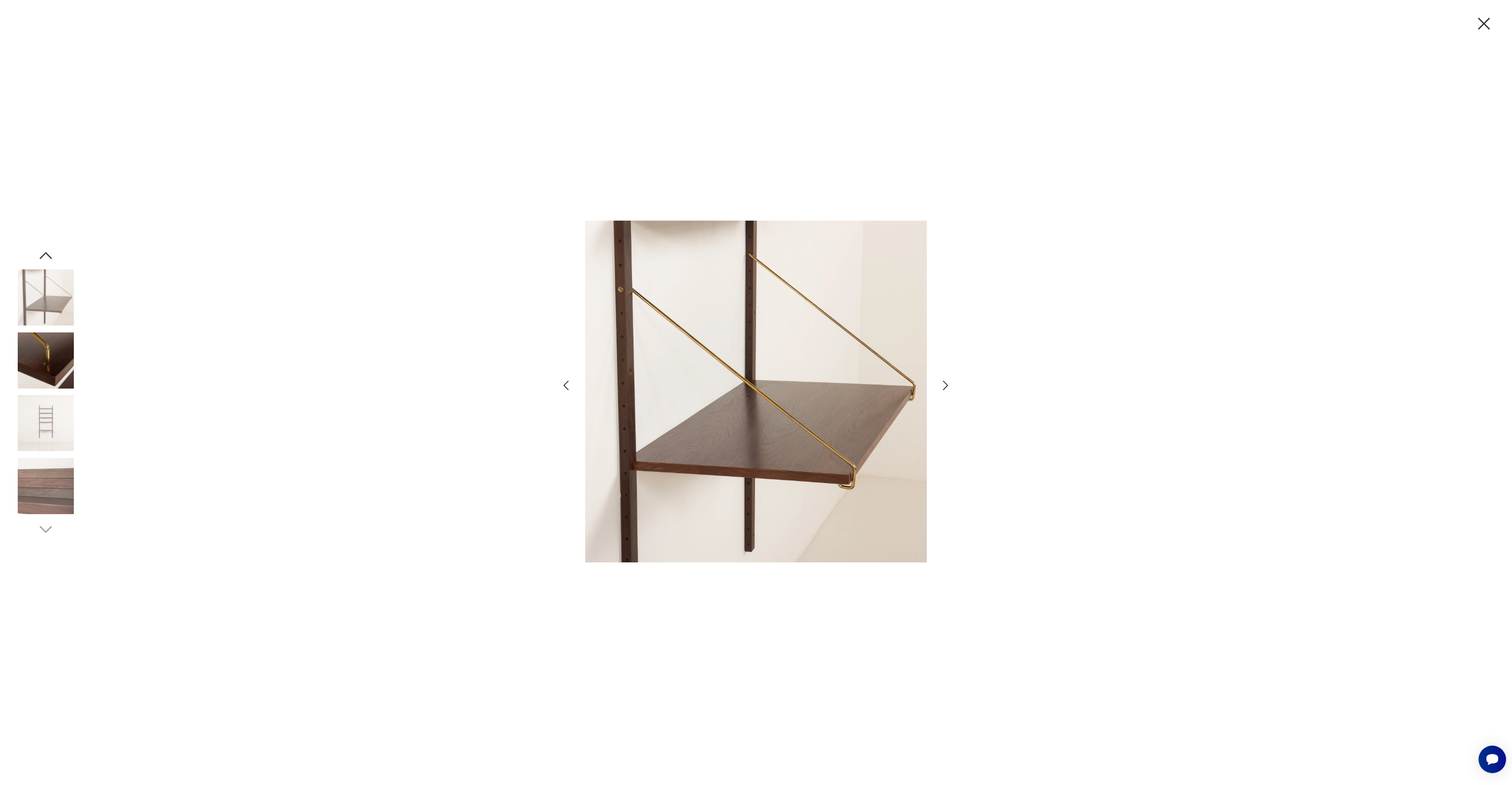
click at [71, 424] on img at bounding box center [46, 423] width 56 height 57
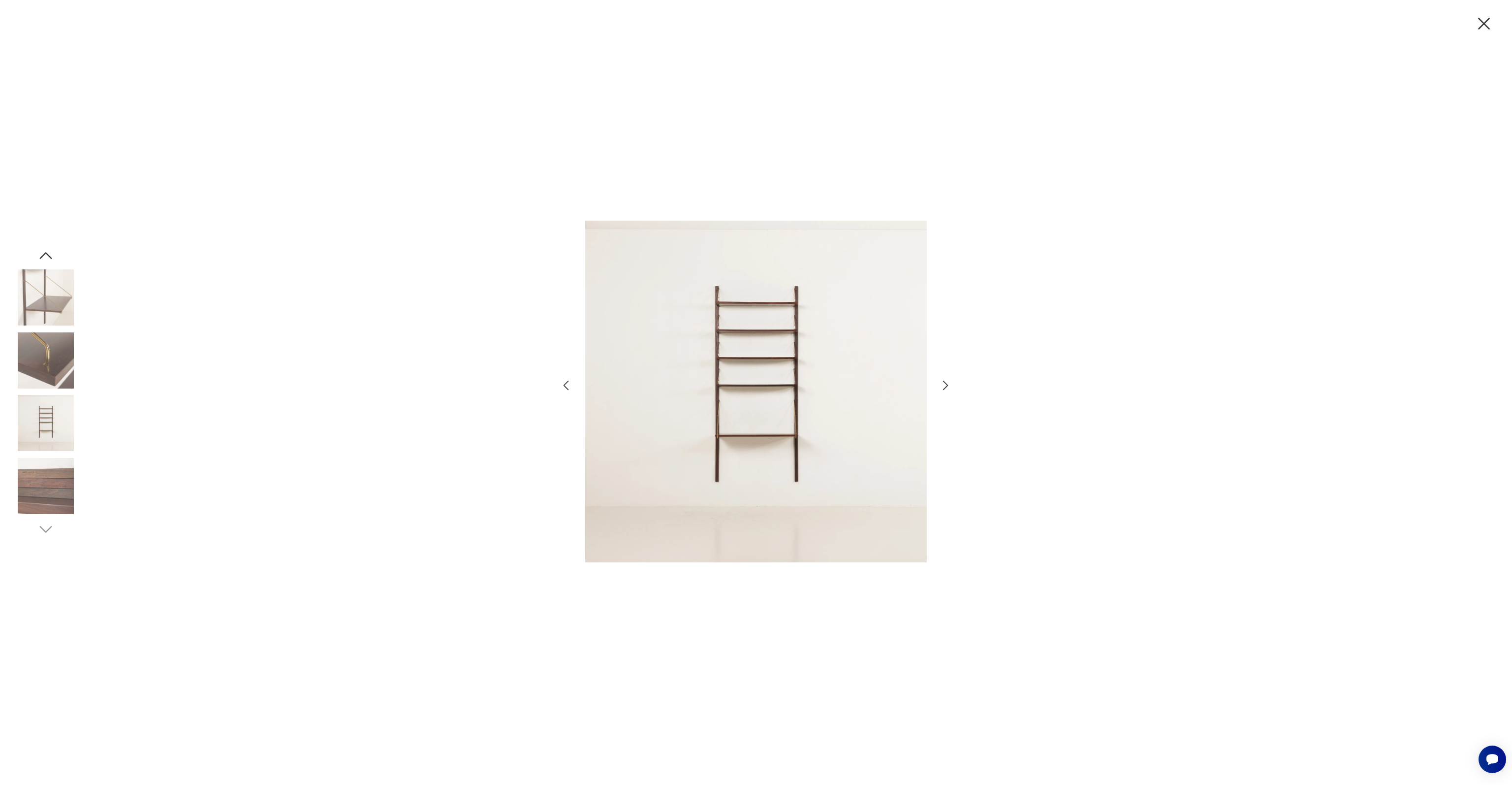
click at [53, 465] on img at bounding box center [46, 486] width 56 height 57
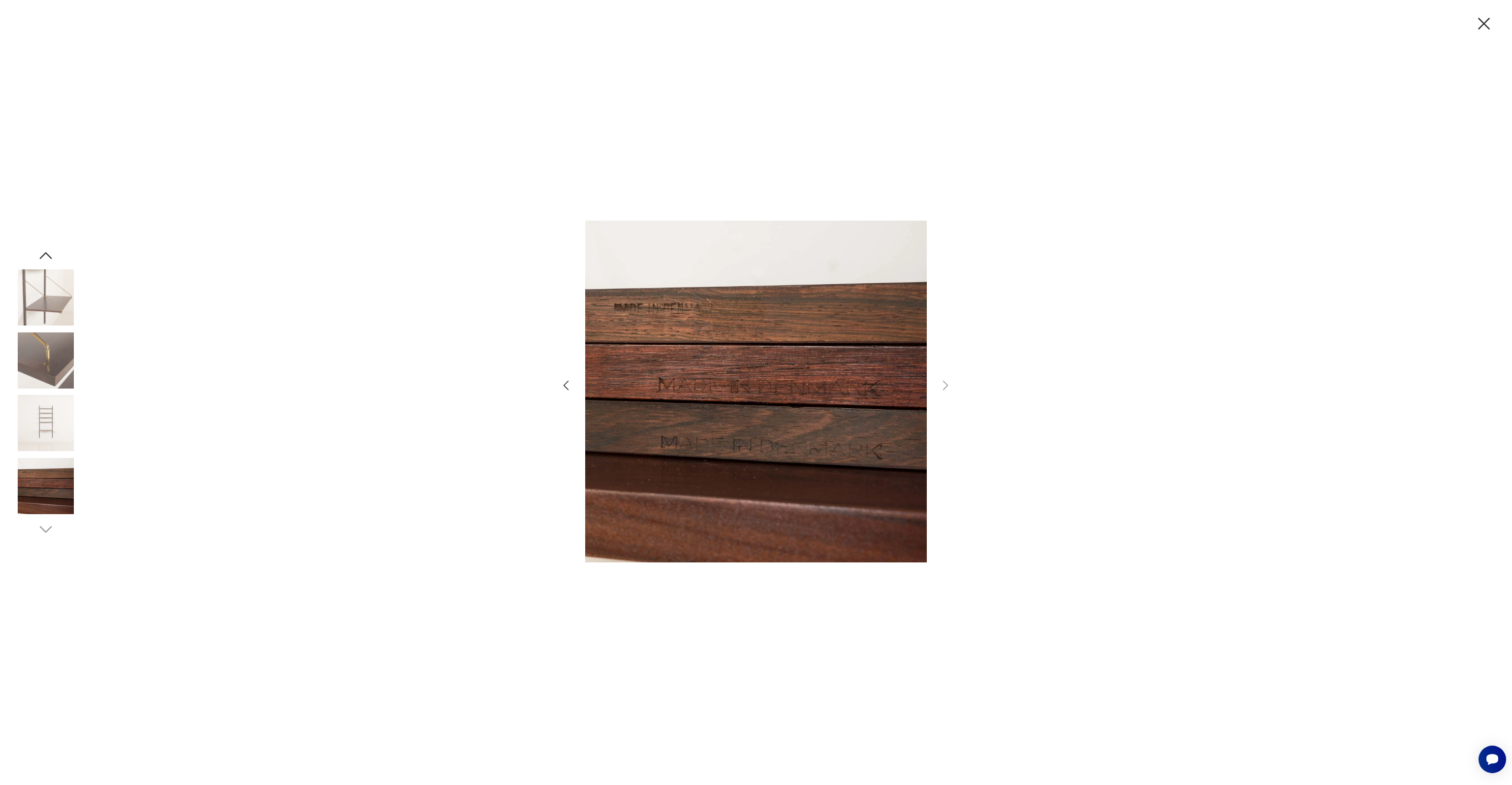
click at [52, 299] on img at bounding box center [46, 298] width 56 height 57
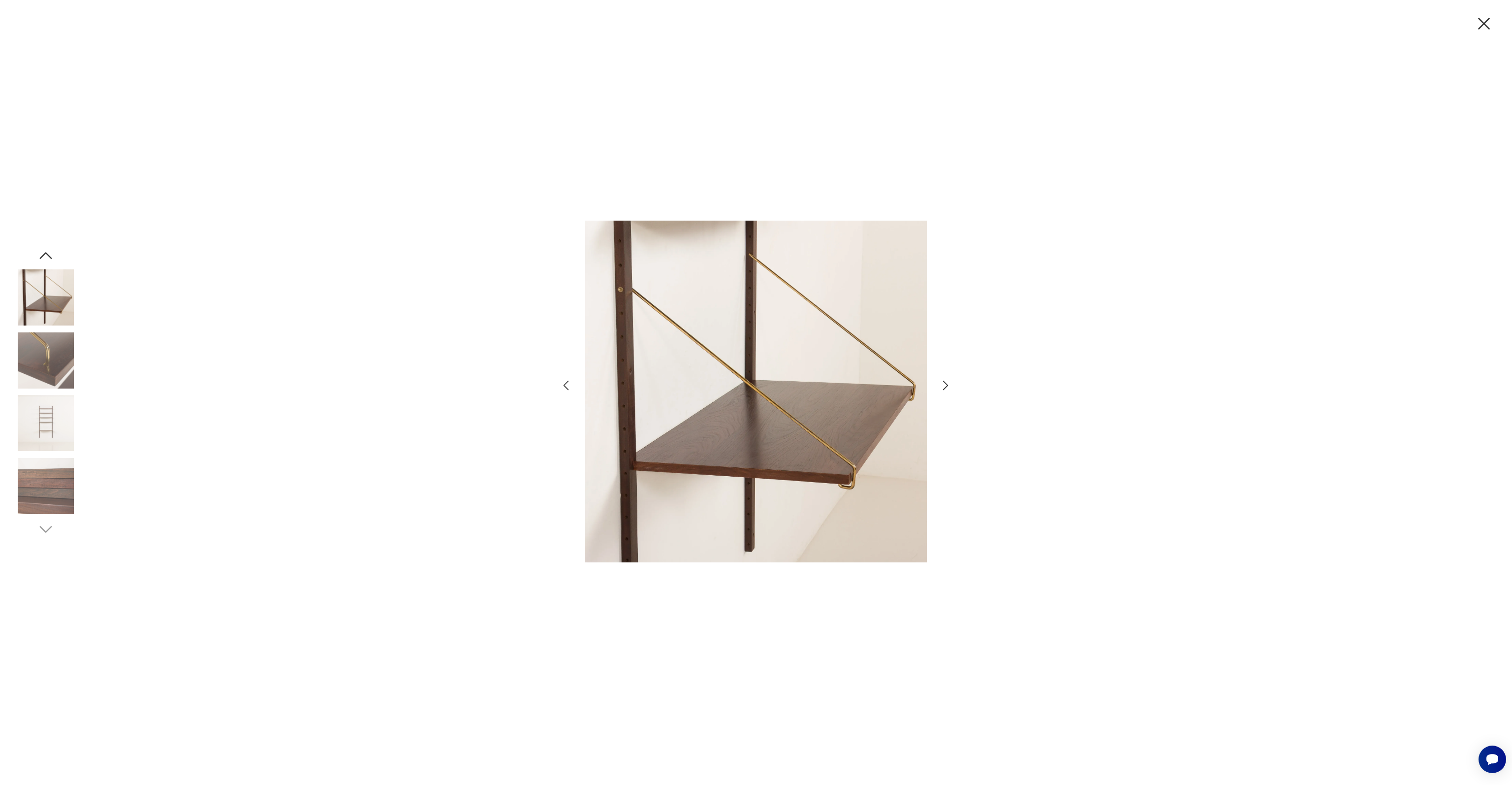
click at [1480, 27] on icon "button" at bounding box center [1483, 23] width 11 height 11
